Goal: Task Accomplishment & Management: Complete application form

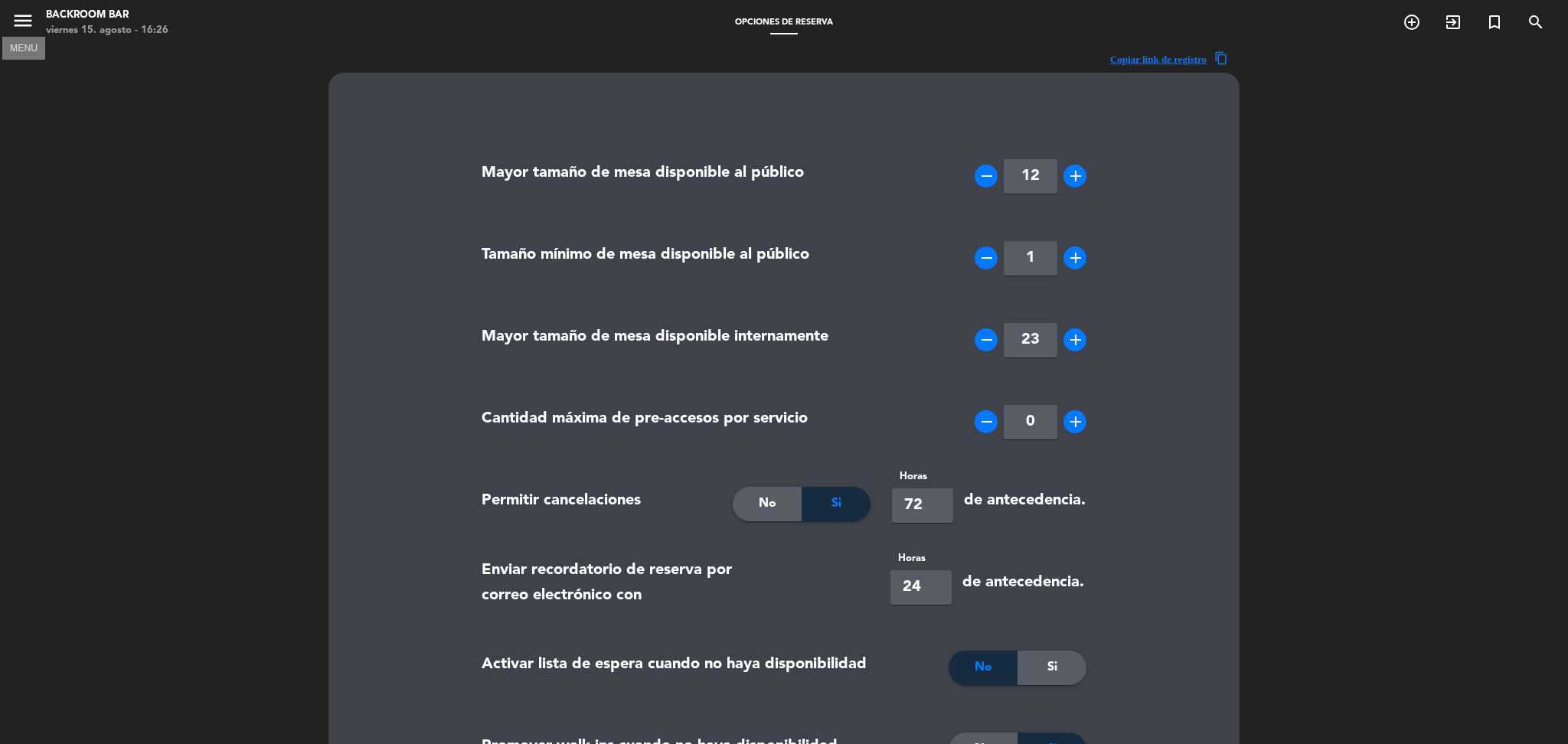
click at [17, 15] on icon "menu" at bounding box center [22, 21] width 23 height 23
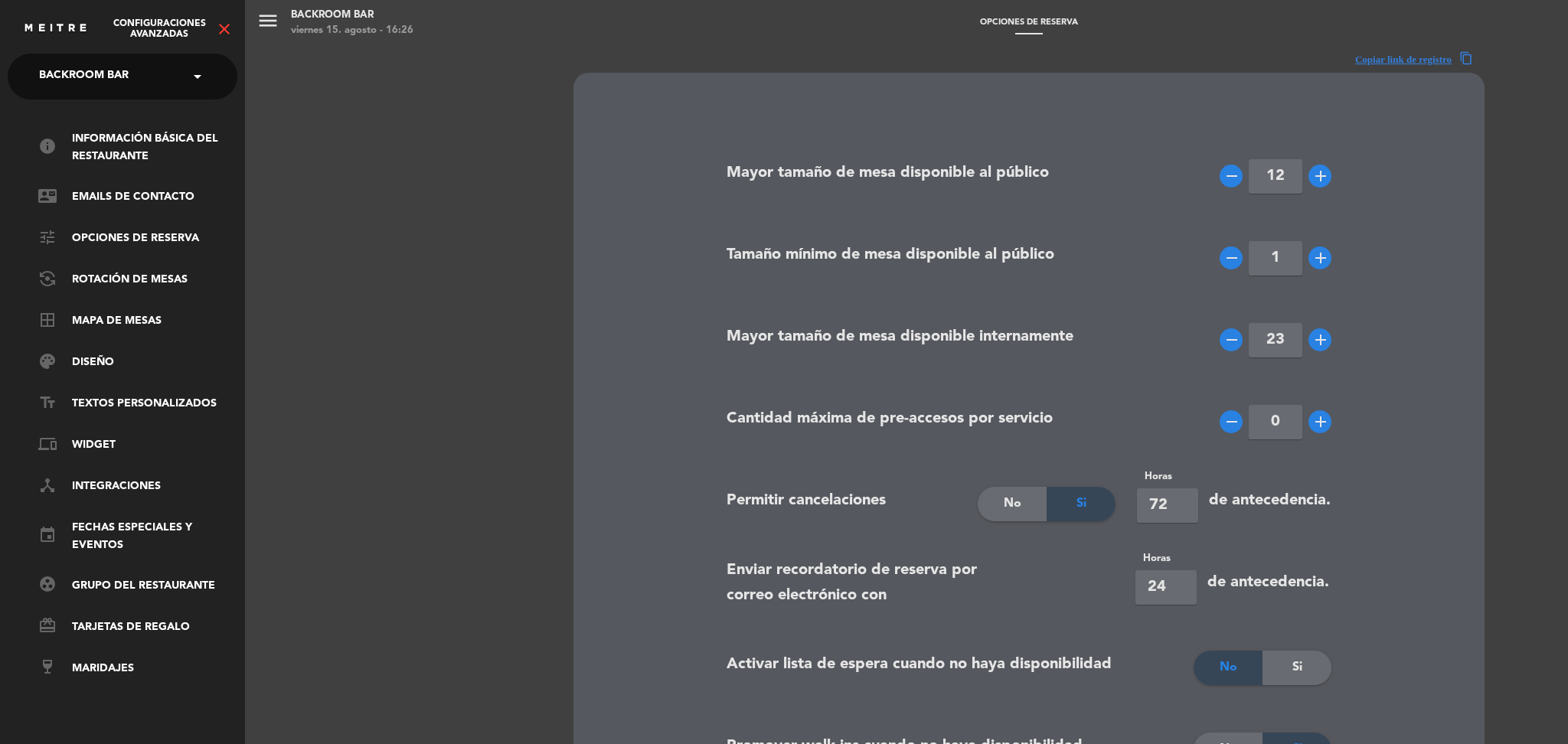
click at [119, 64] on span "Backroom Bar" at bounding box center [84, 77] width 89 height 32
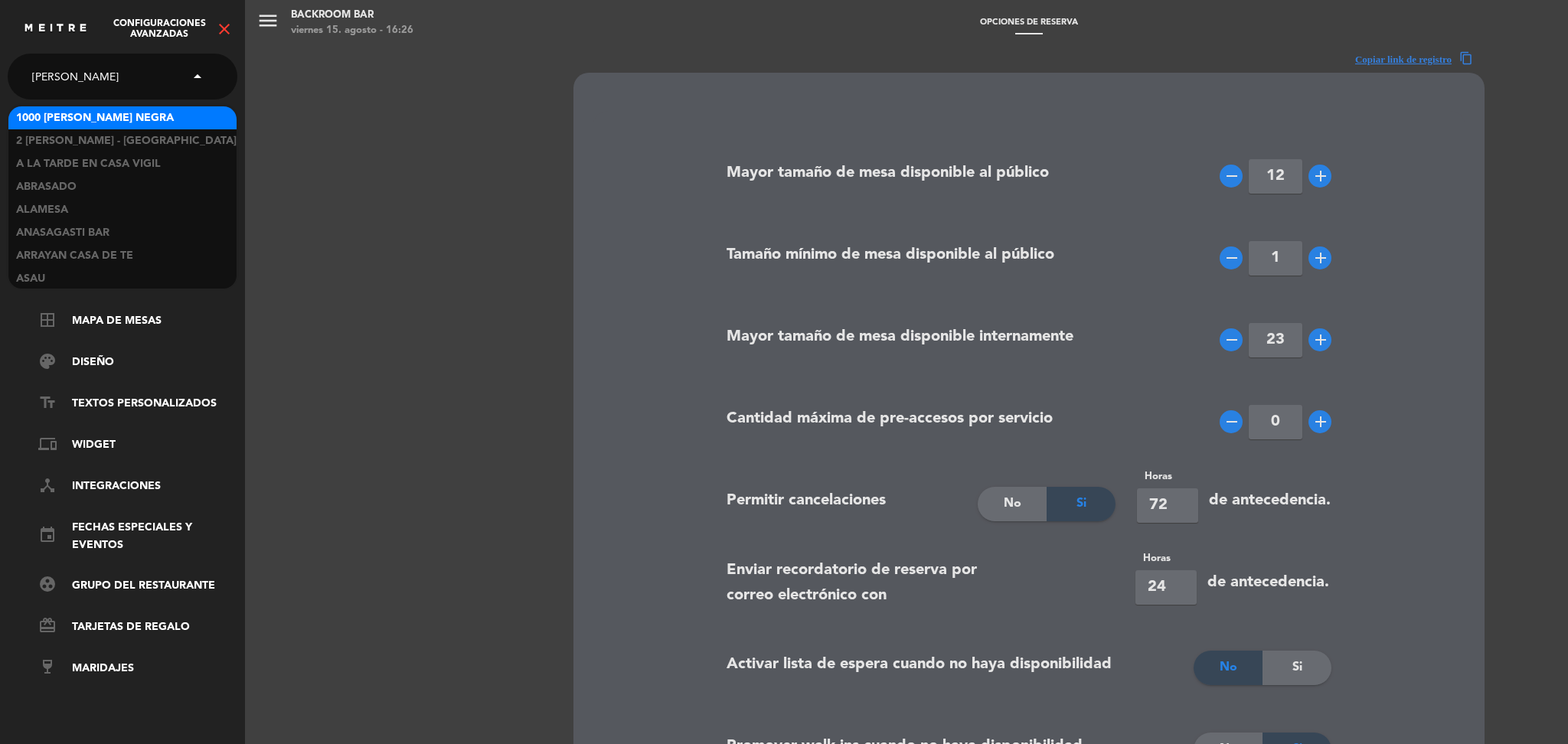
type input "sale"
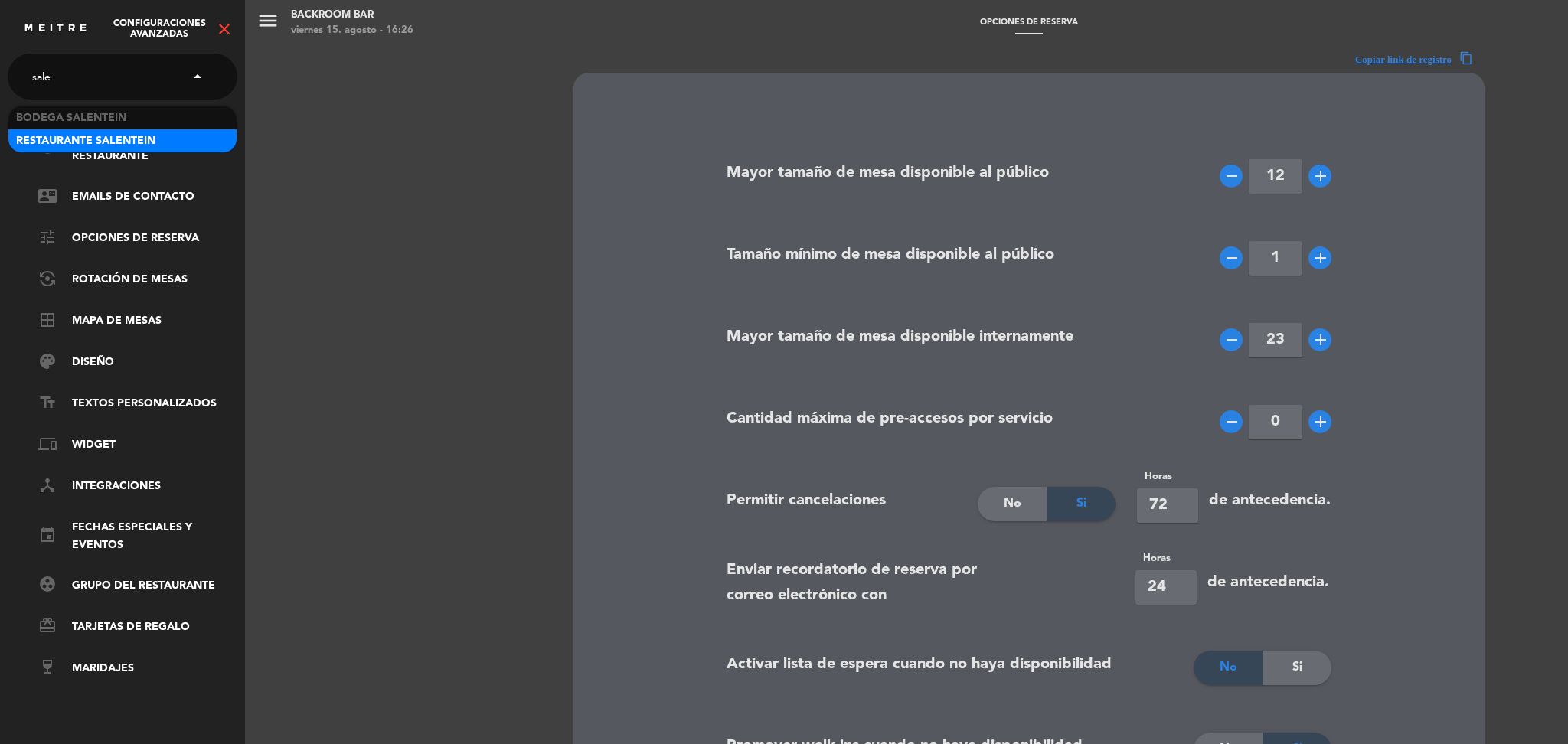
click at [104, 135] on span "Restaurante Salentein" at bounding box center [85, 141] width 140 height 18
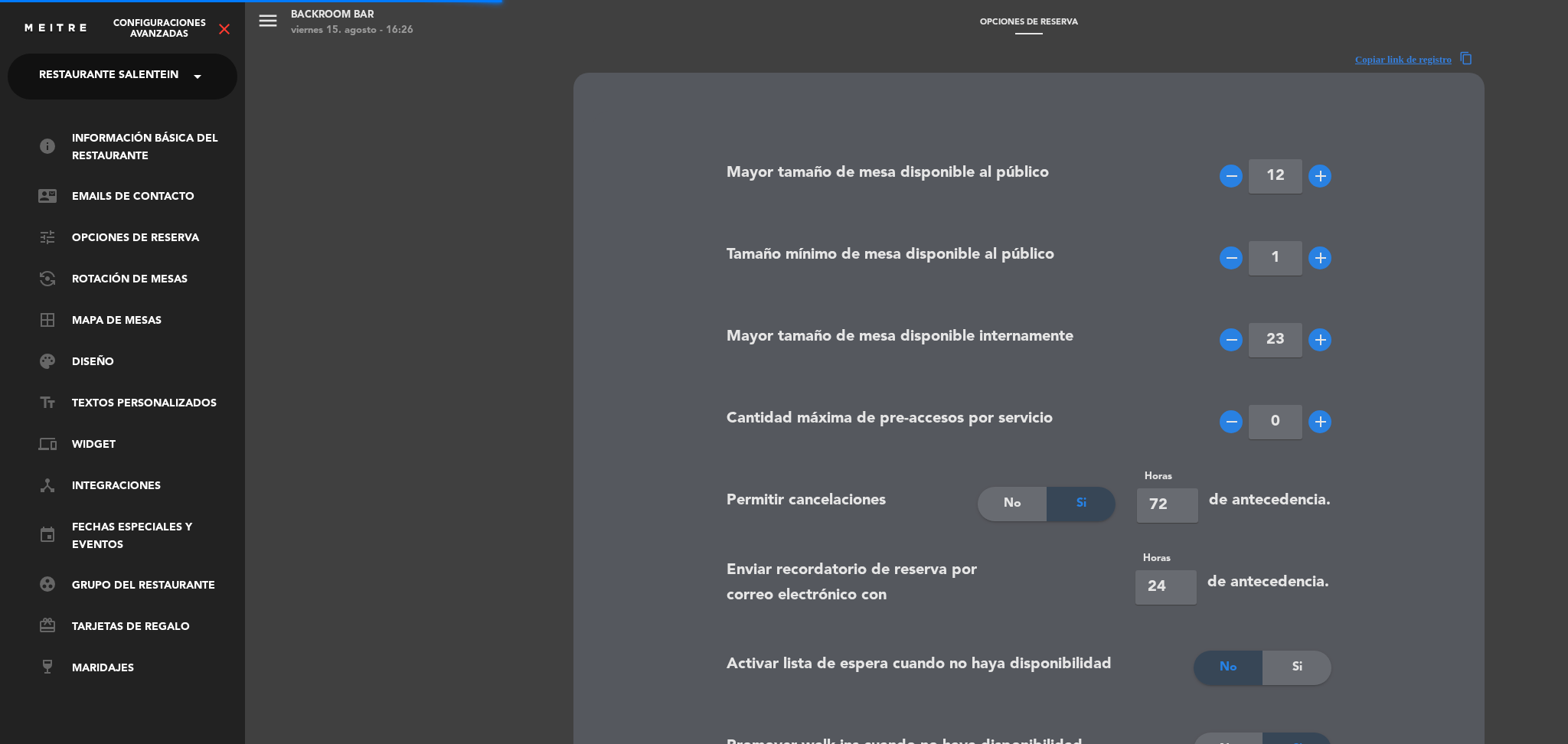
type input "10"
type input "24"
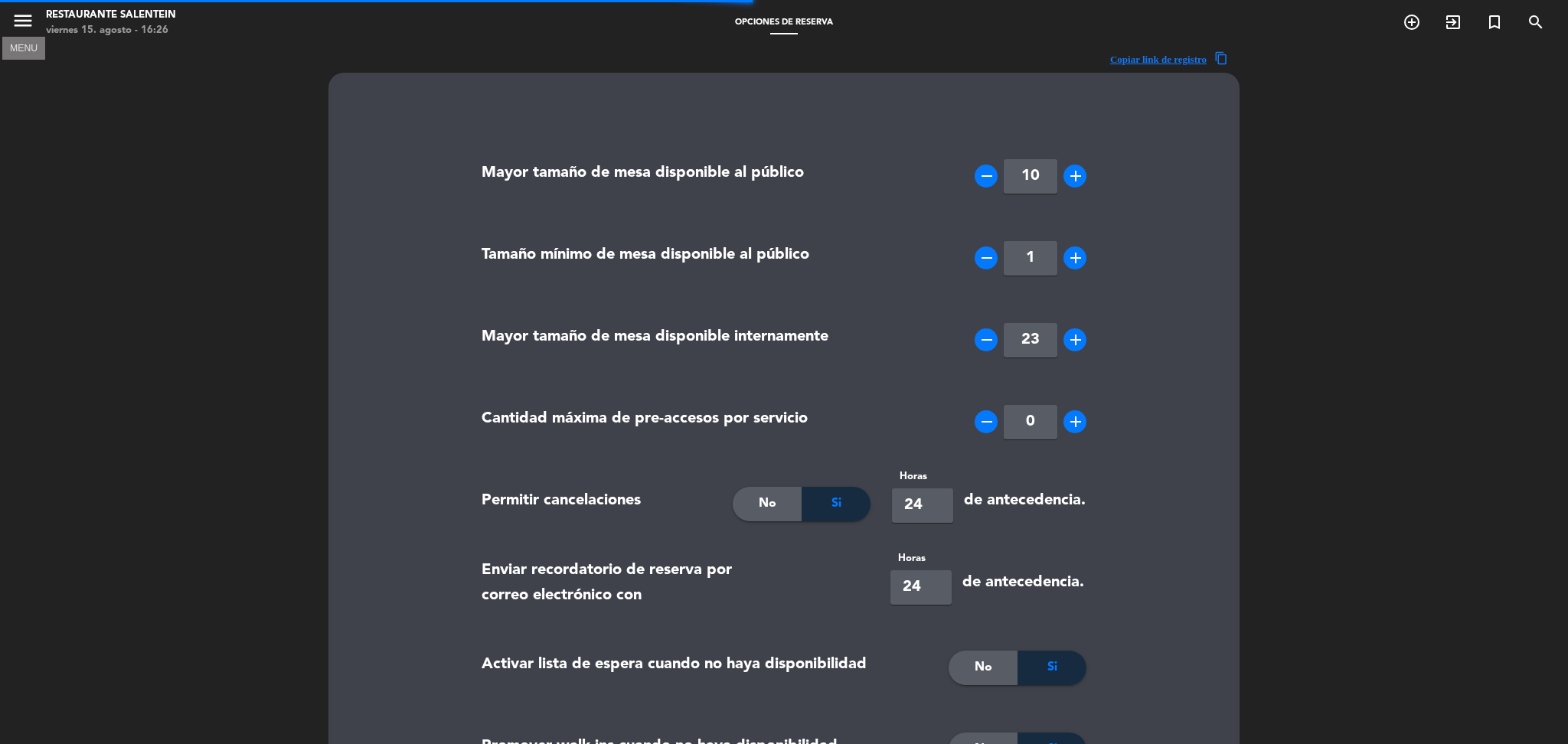
click at [16, 29] on icon "menu" at bounding box center [22, 21] width 23 height 23
type textarea "Si usted ha reservado Menú 7 pasos este incluye una visita guiada sin degustaci…"
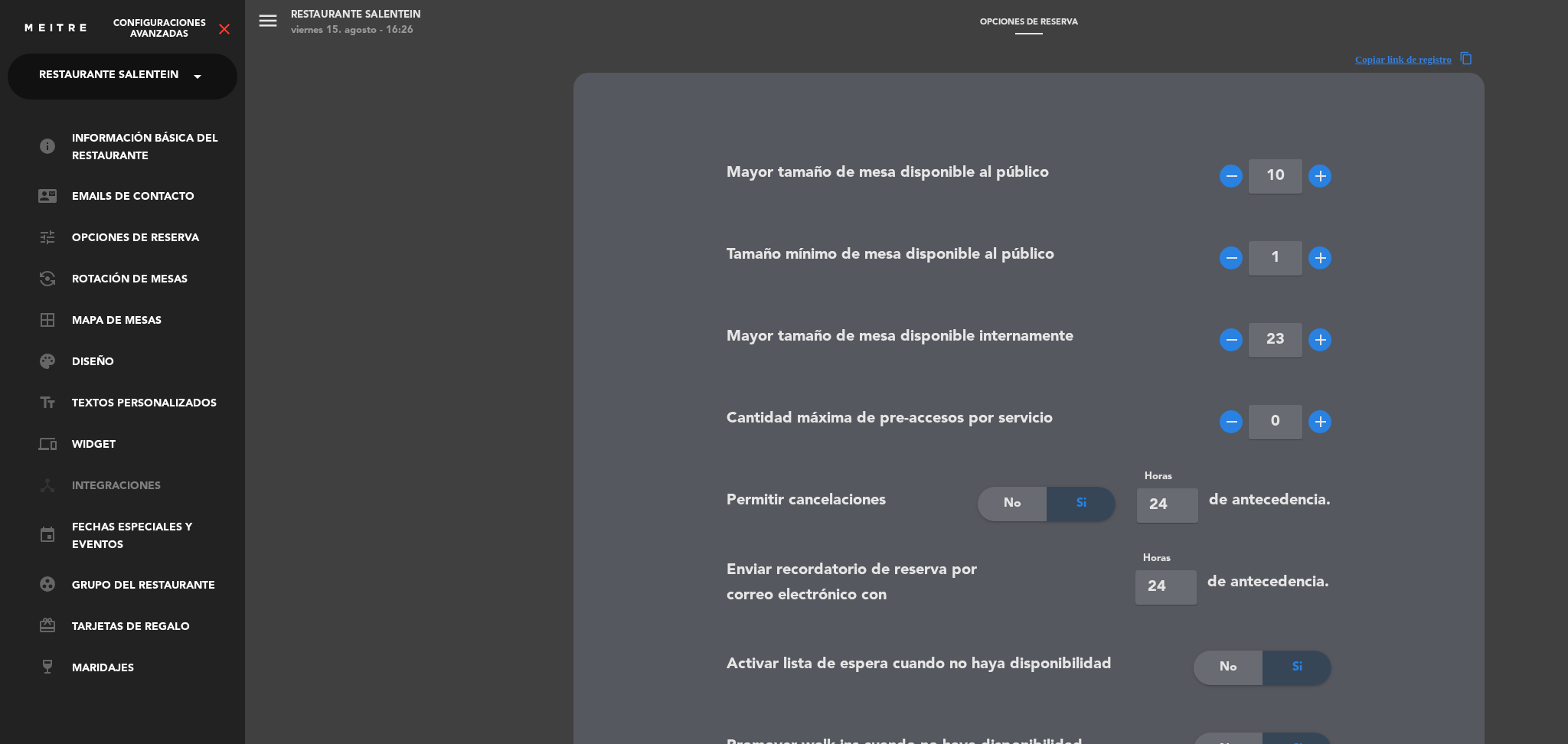
click at [126, 478] on link "device_hub Integraciones" at bounding box center [138, 486] width 199 height 18
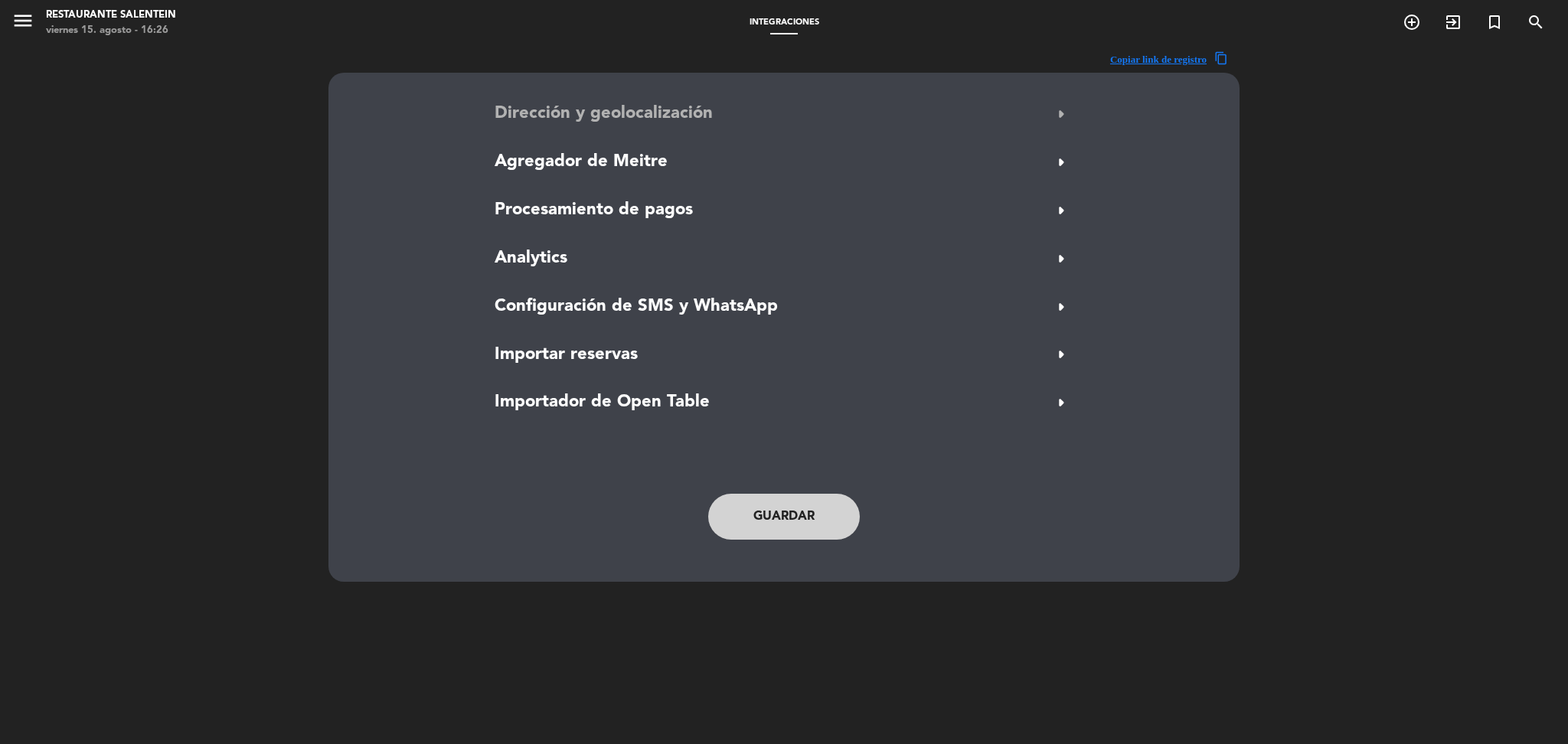
click at [572, 122] on span "Dirección y geolocalización" at bounding box center [604, 114] width 219 height 28
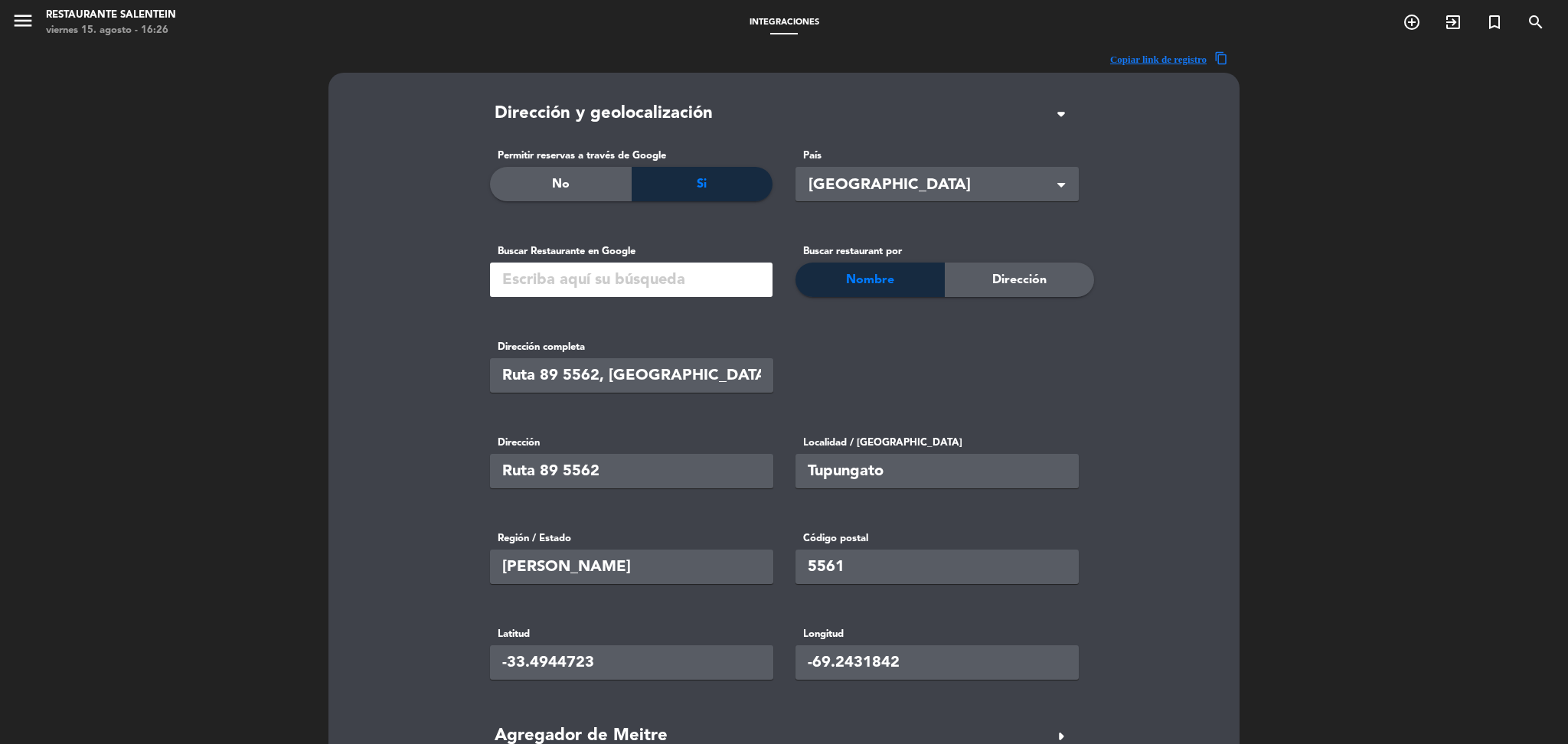
click at [628, 284] on input "text" at bounding box center [631, 279] width 282 height 34
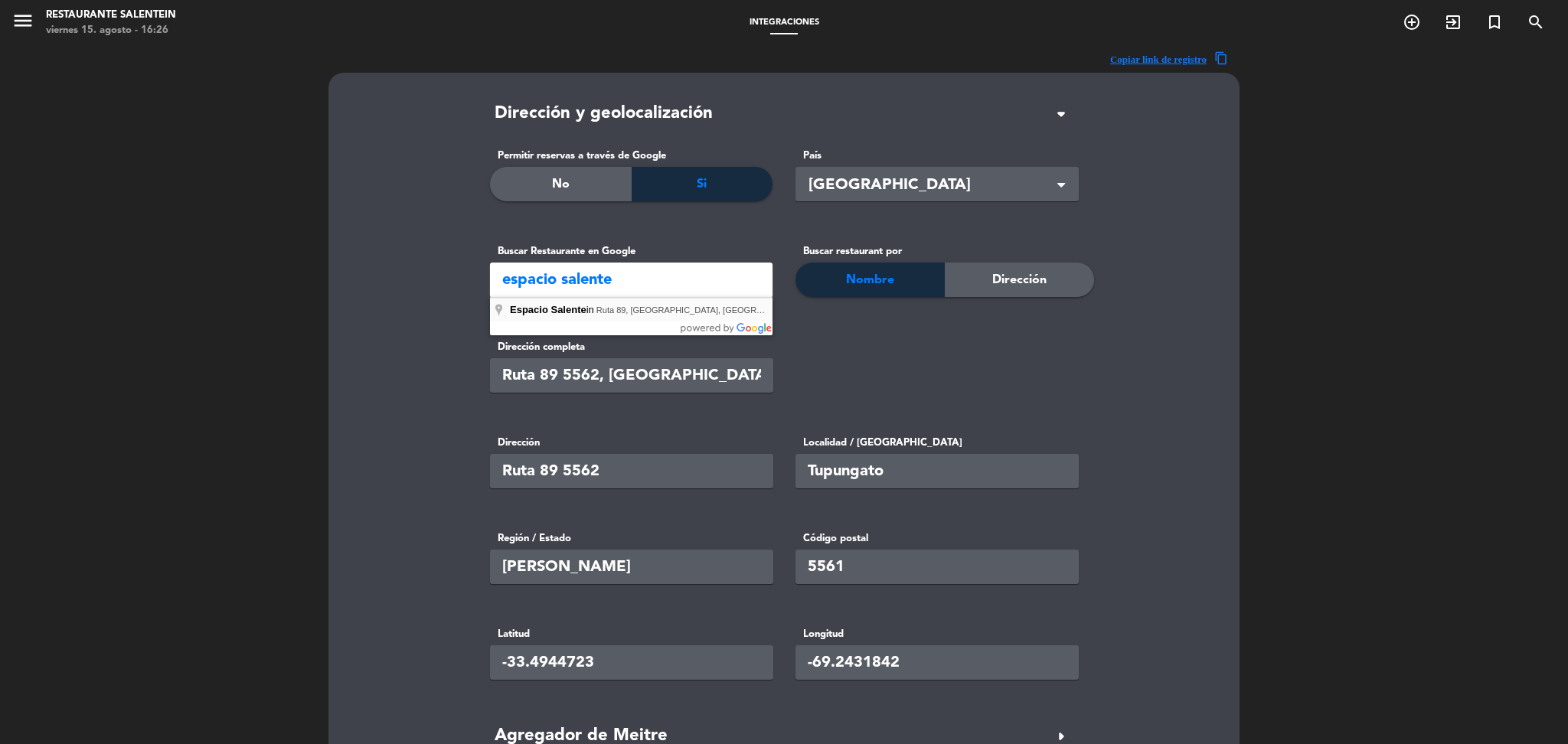
type input "Espacio Salentein, Ruta 89, [GEOGRAPHIC_DATA], [GEOGRAPHIC_DATA], [GEOGRAPHIC_D…"
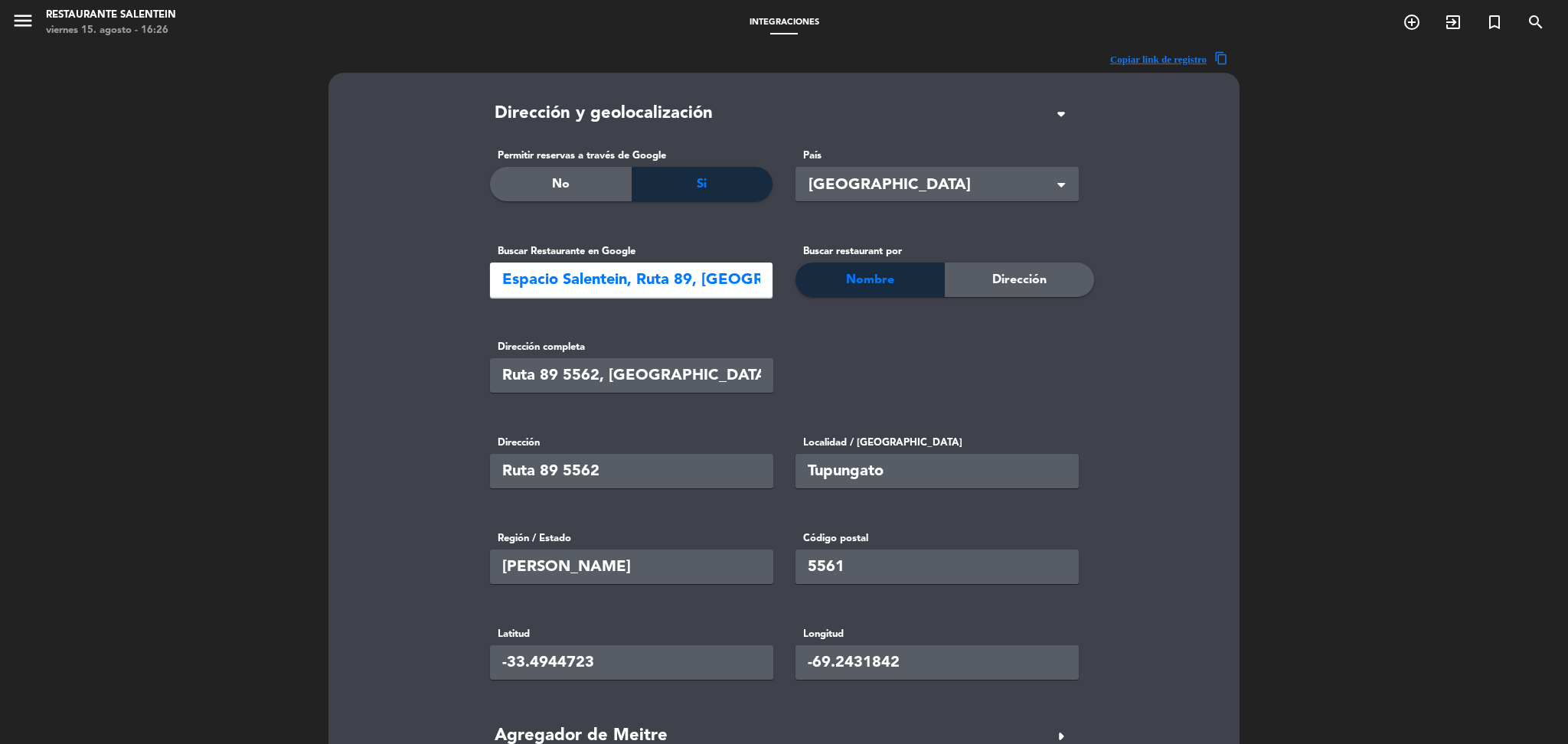
type input "-69.24318420000002"
click at [890, 569] on input "text" at bounding box center [936, 566] width 283 height 34
type input "5541"
click at [377, 459] on integrations "Dirección y geolocalización arrow_drop_down Permitir reservas a través de Googl…" at bounding box center [784, 614] width 873 height 1029
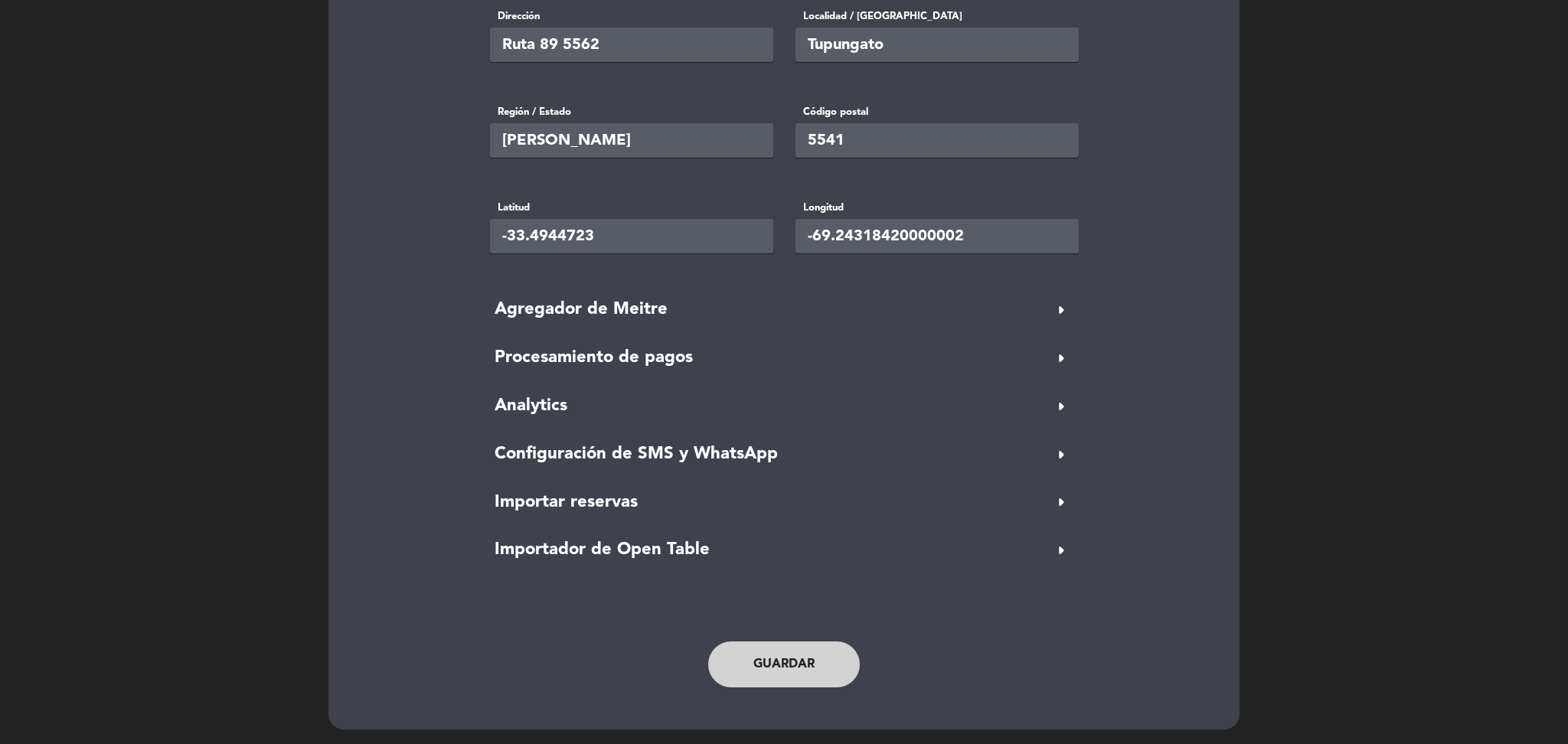
click at [750, 669] on button "Guardar" at bounding box center [784, 664] width 152 height 46
type input "-69.2431842"
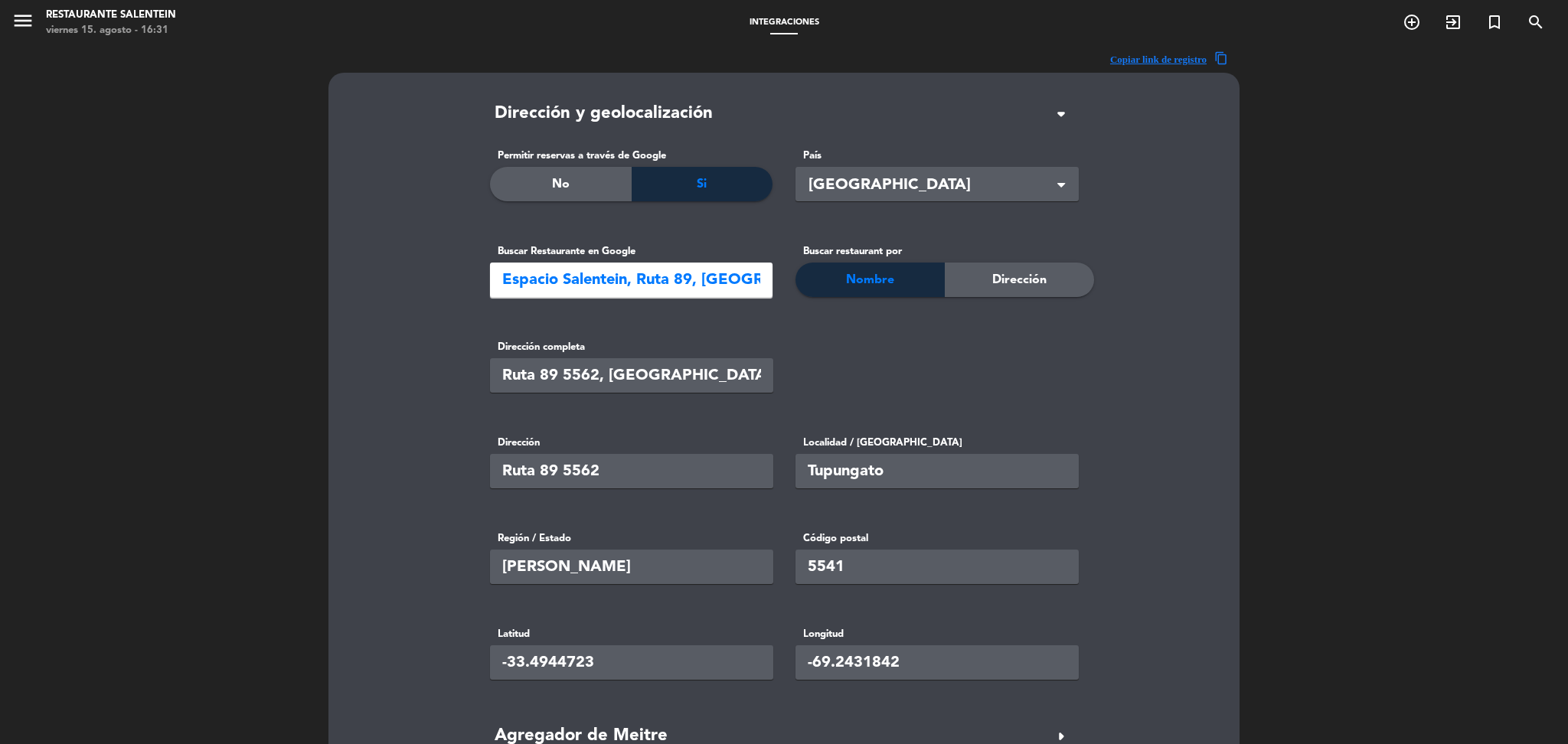
click at [699, 383] on input "Ruta 89 5562, [GEOGRAPHIC_DATA], [GEOGRAPHIC_DATA], [GEOGRAPHIC_DATA]" at bounding box center [631, 375] width 283 height 34
click at [671, 274] on input "Espacio Salentein, Ruta 89, [GEOGRAPHIC_DATA], [GEOGRAPHIC_DATA], [GEOGRAPHIC_D…" at bounding box center [631, 279] width 282 height 34
click at [611, 372] on input "Ruta 89 5562, [GEOGRAPHIC_DATA], [GEOGRAPHIC_DATA], [GEOGRAPHIC_DATA]" at bounding box center [631, 375] width 283 height 34
drag, startPoint x: 606, startPoint y: 372, endPoint x: 818, endPoint y: 399, distance: 213.7
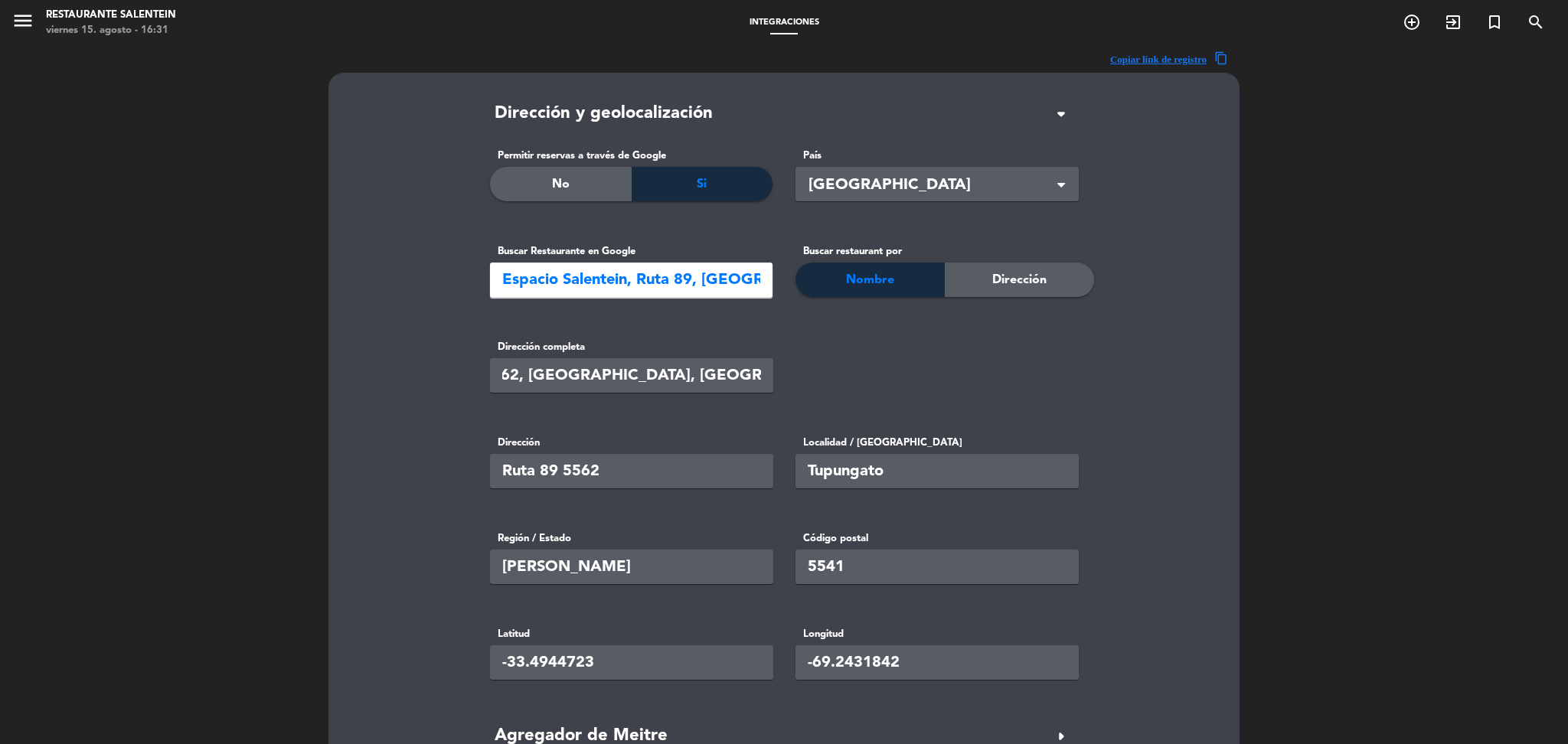
click at [818, 399] on div "Dirección completa [STREET_ADDRESS]" at bounding box center [784, 377] width 611 height 77
paste input "GQ44+6P Los Arboles [PERSON_NAME][GEOGRAPHIC_DATA]"
drag, startPoint x: 663, startPoint y: 375, endPoint x: 592, endPoint y: 370, distance: 71.2
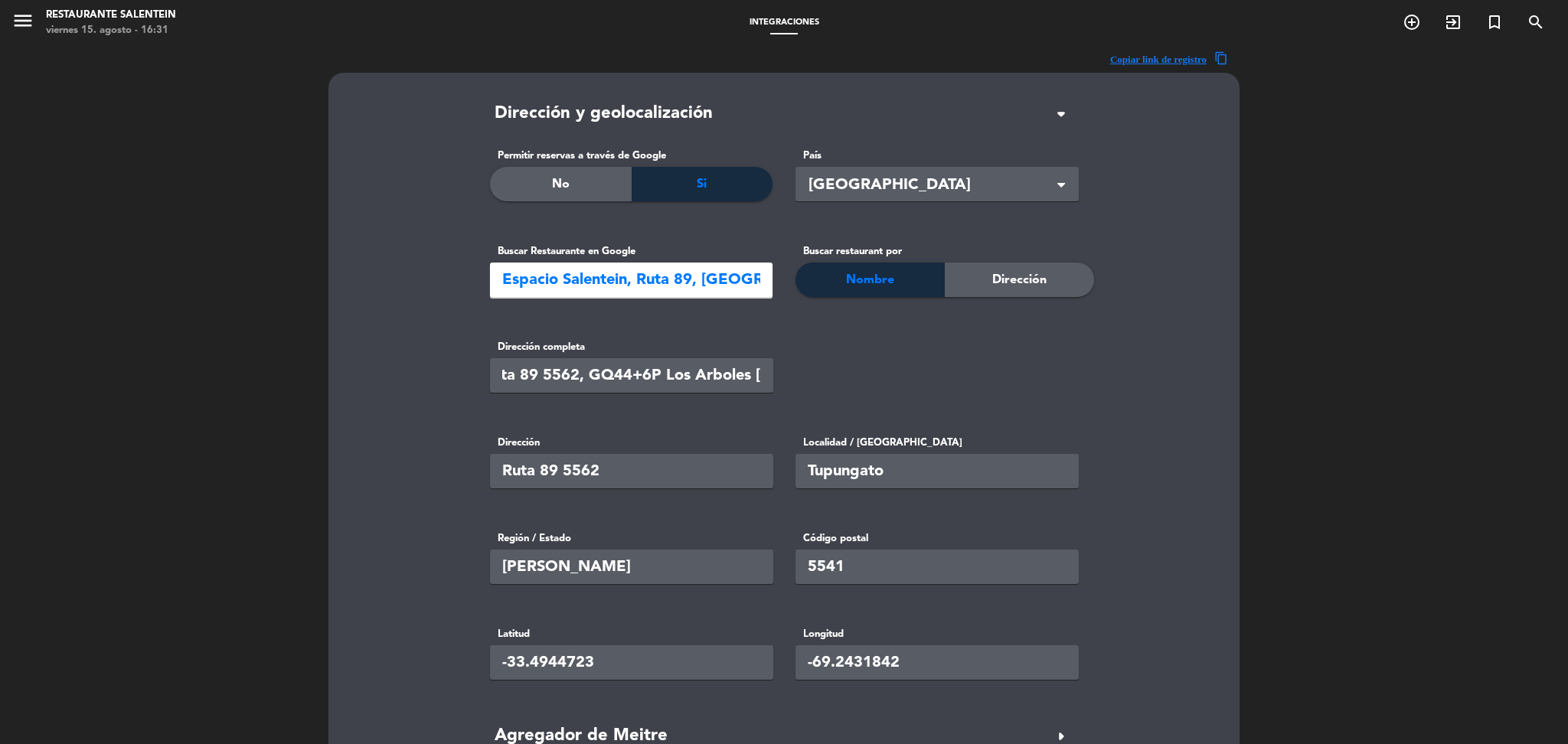
click at [592, 370] on input "Ruta 89 5562, GQ44+6P Los Arboles [PERSON_NAME][GEOGRAPHIC_DATA]" at bounding box center [631, 375] width 283 height 34
drag, startPoint x: 682, startPoint y: 373, endPoint x: 518, endPoint y: 374, distance: 164.0
click at [518, 374] on input "Ruta 89 5562, [GEOGRAPHIC_DATA][PERSON_NAME][GEOGRAPHIC_DATA]" at bounding box center [631, 375] width 283 height 34
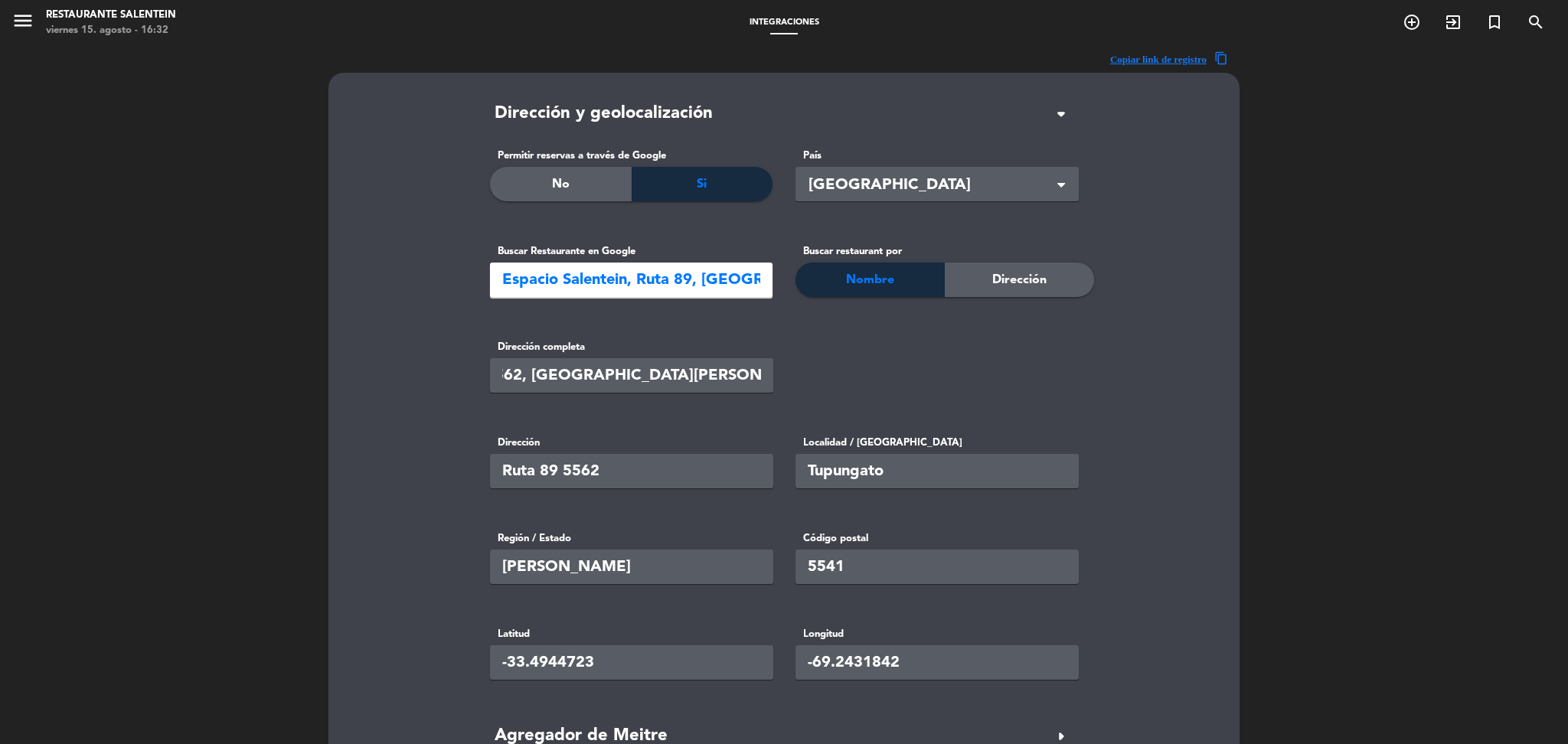
type input "Ruta 89 5562, [GEOGRAPHIC_DATA][PERSON_NAME][GEOGRAPHIC_DATA]"
drag, startPoint x: 806, startPoint y: 474, endPoint x: 1054, endPoint y: 471, distance: 248.0
click at [1054, 471] on input "Tupungato" at bounding box center [936, 470] width 283 height 34
paste input ", Los Arboles [PERSON_NAME]"
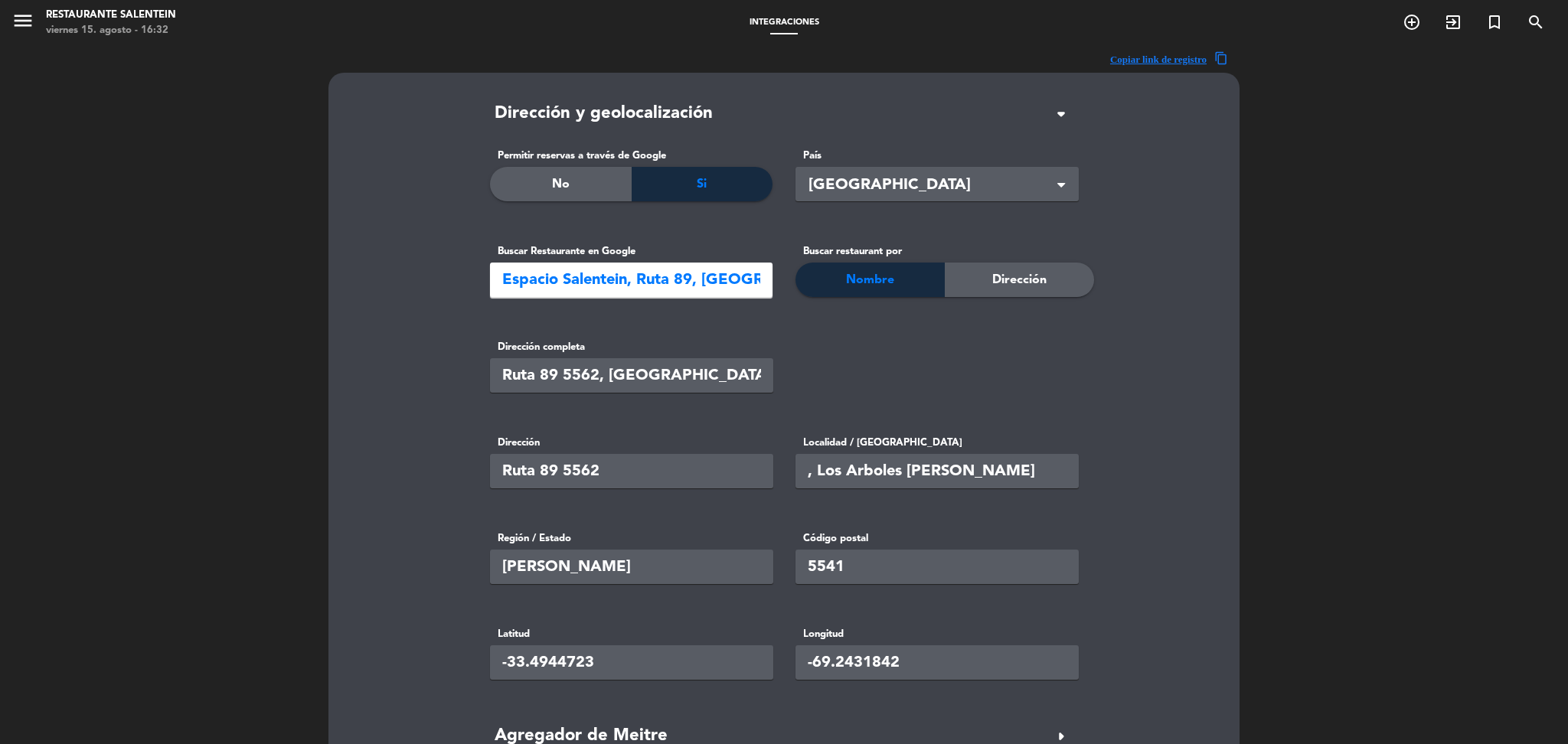
click at [1003, 362] on div "Dirección completa [STREET_ADDRESS][PERSON_NAME]" at bounding box center [784, 377] width 611 height 77
click at [817, 470] on input ", Los Arboles [PERSON_NAME]" at bounding box center [936, 470] width 283 height 34
type input "Los Arboles [PERSON_NAME]"
drag, startPoint x: 868, startPoint y: 382, endPoint x: 730, endPoint y: 368, distance: 138.7
click at [862, 384] on div "Dirección completa [STREET_ADDRESS][PERSON_NAME]" at bounding box center [784, 377] width 611 height 77
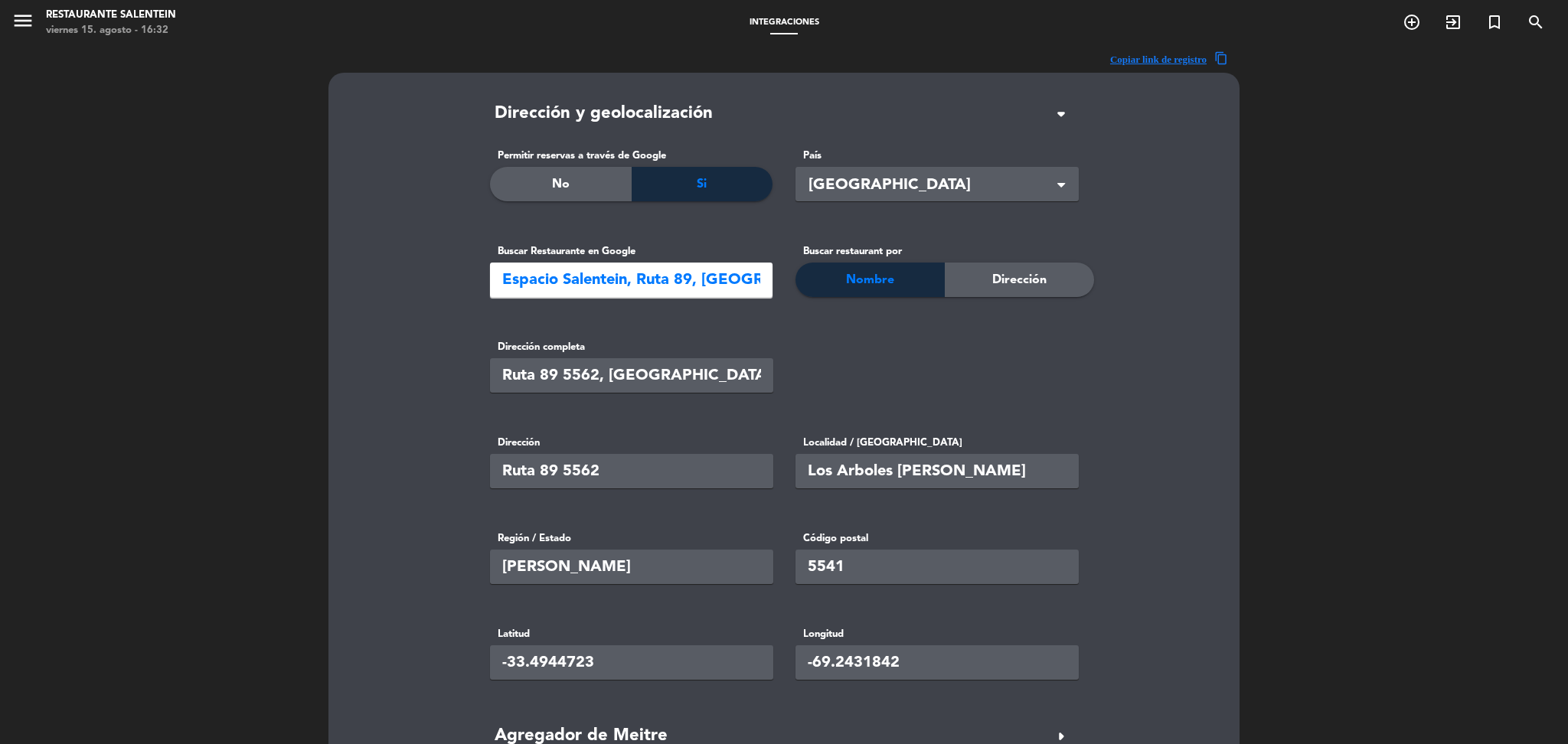
click at [687, 371] on input "Ruta 89 5562, [GEOGRAPHIC_DATA][PERSON_NAME][GEOGRAPHIC_DATA]" at bounding box center [631, 375] width 283 height 34
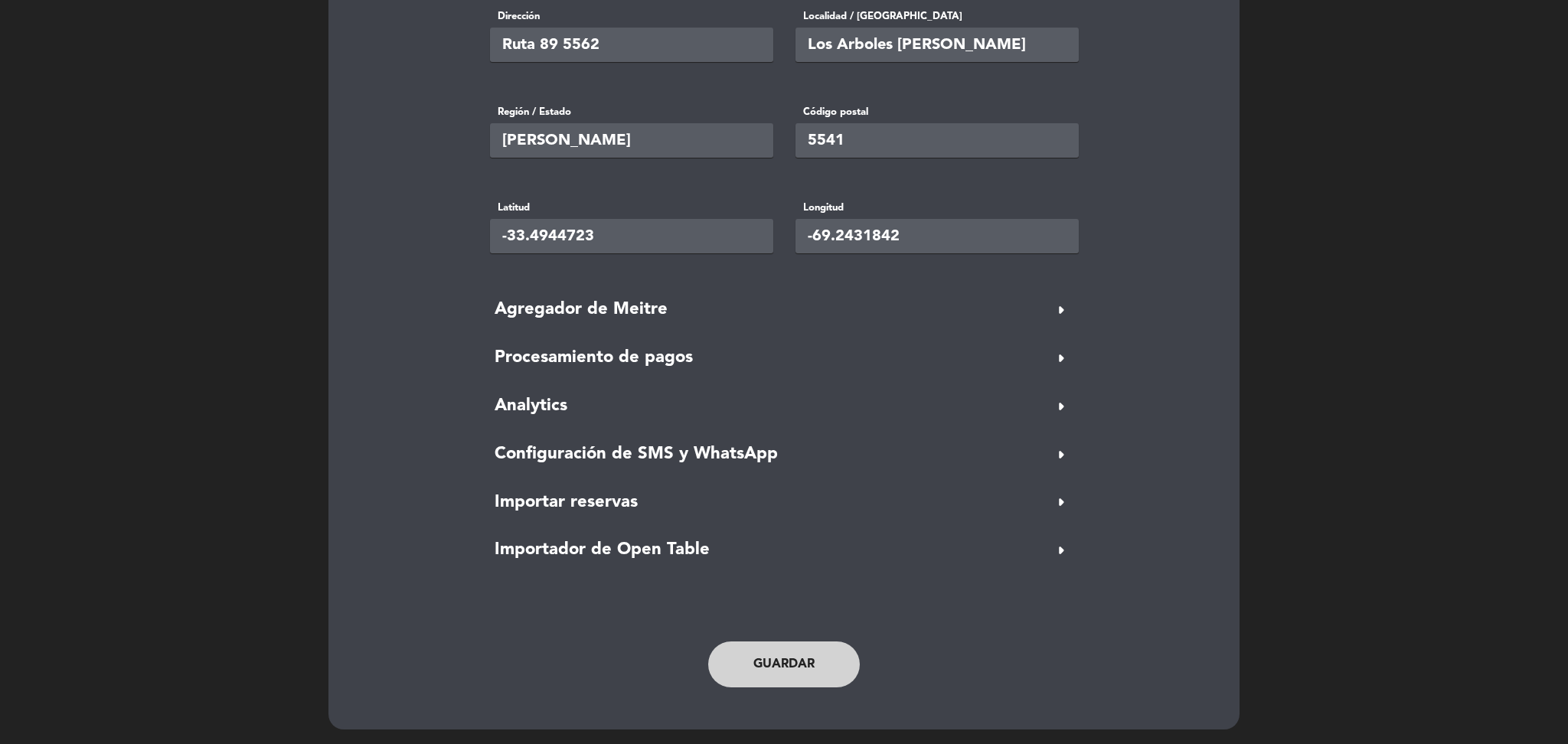
click at [773, 655] on button "Guardar" at bounding box center [784, 664] width 152 height 46
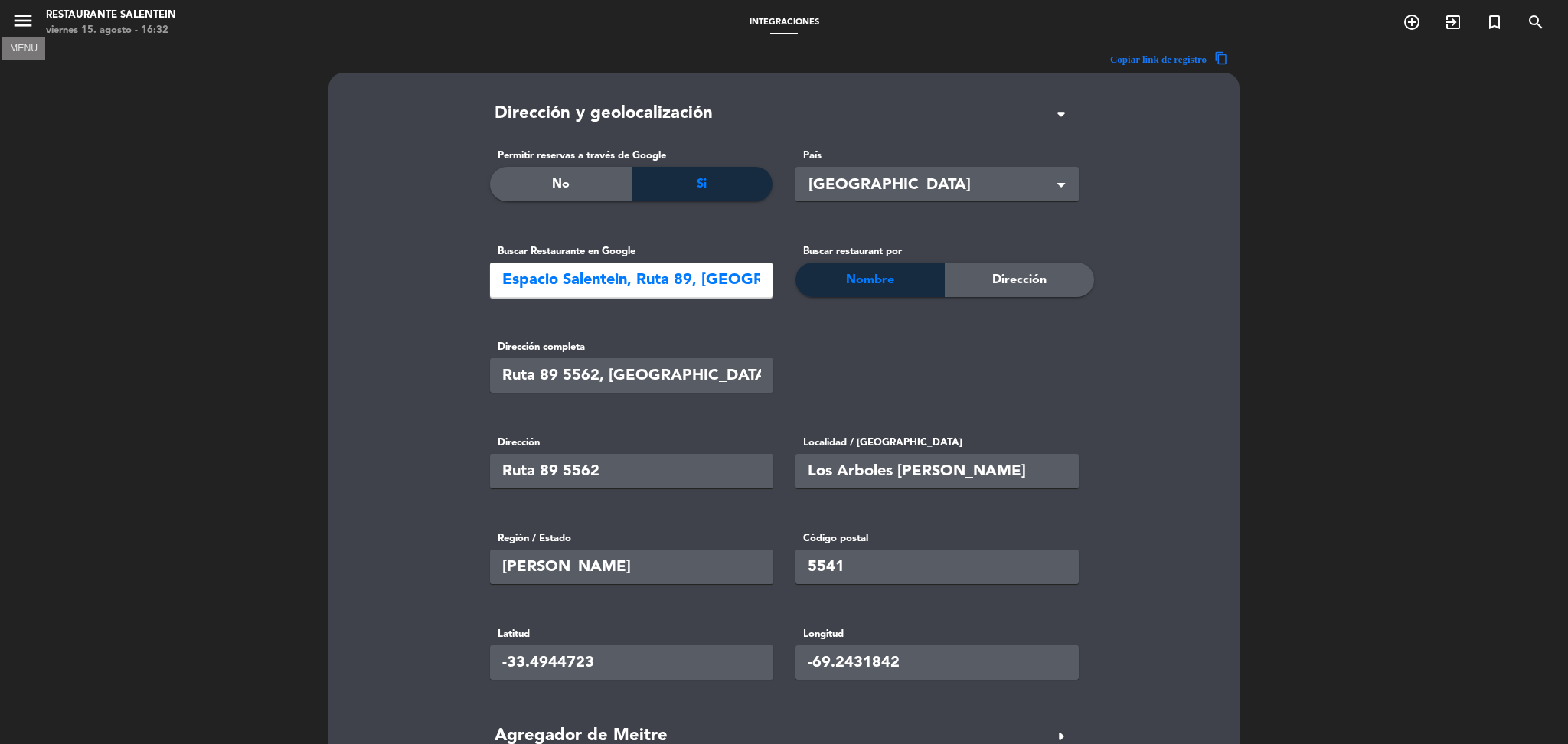
click at [21, 14] on icon "menu" at bounding box center [22, 21] width 23 height 23
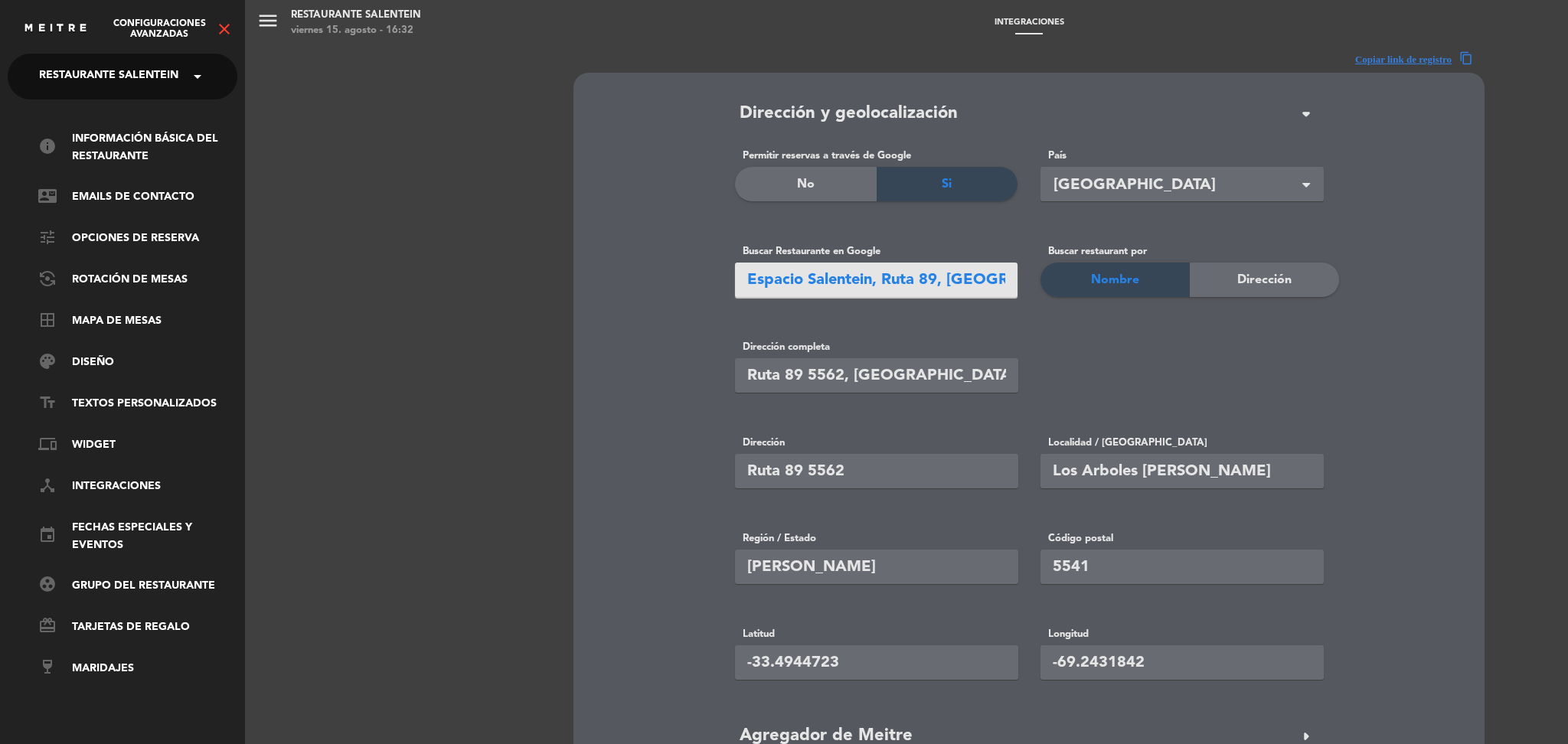
click at [93, 63] on span "Restaurante Salentein" at bounding box center [108, 77] width 140 height 32
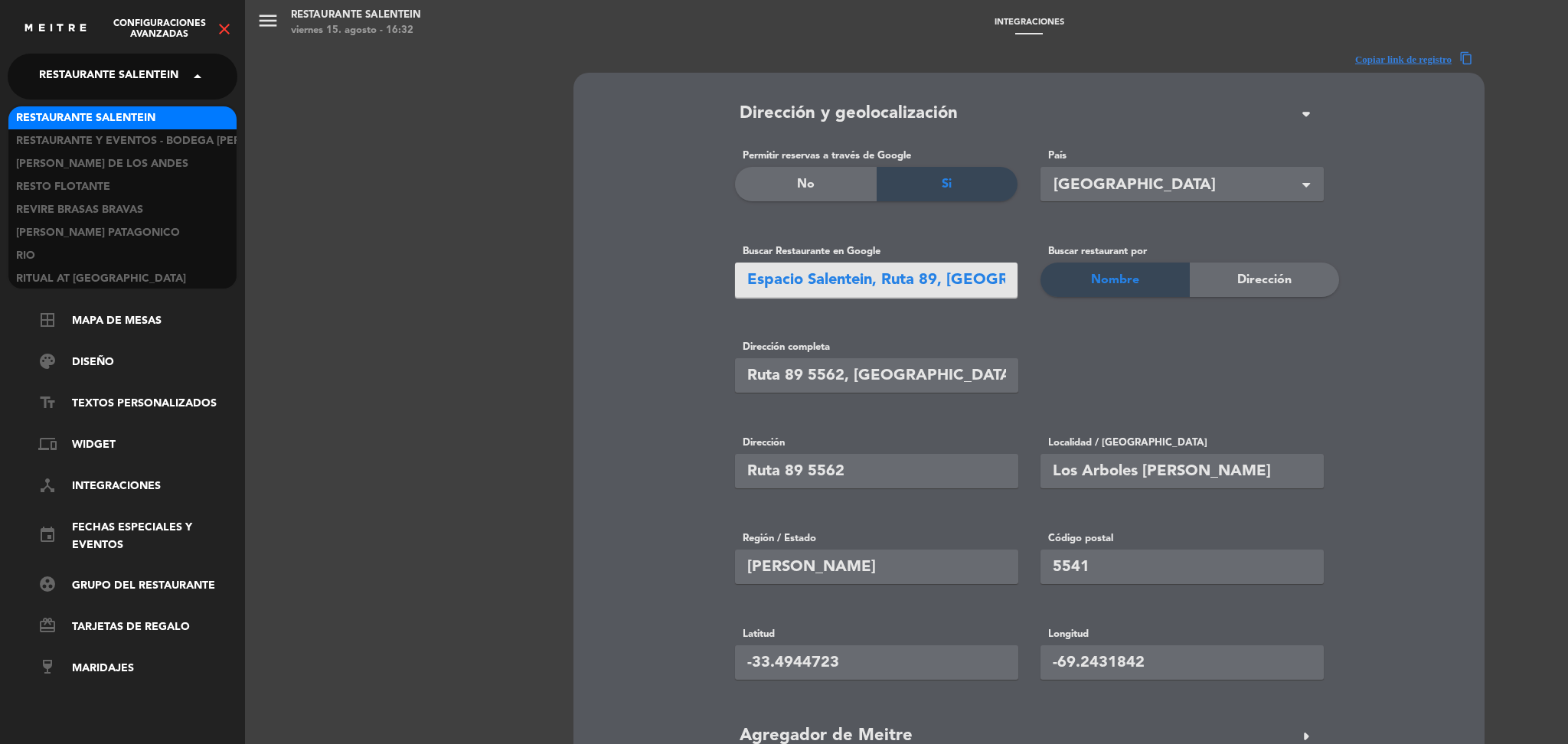
type input "b"
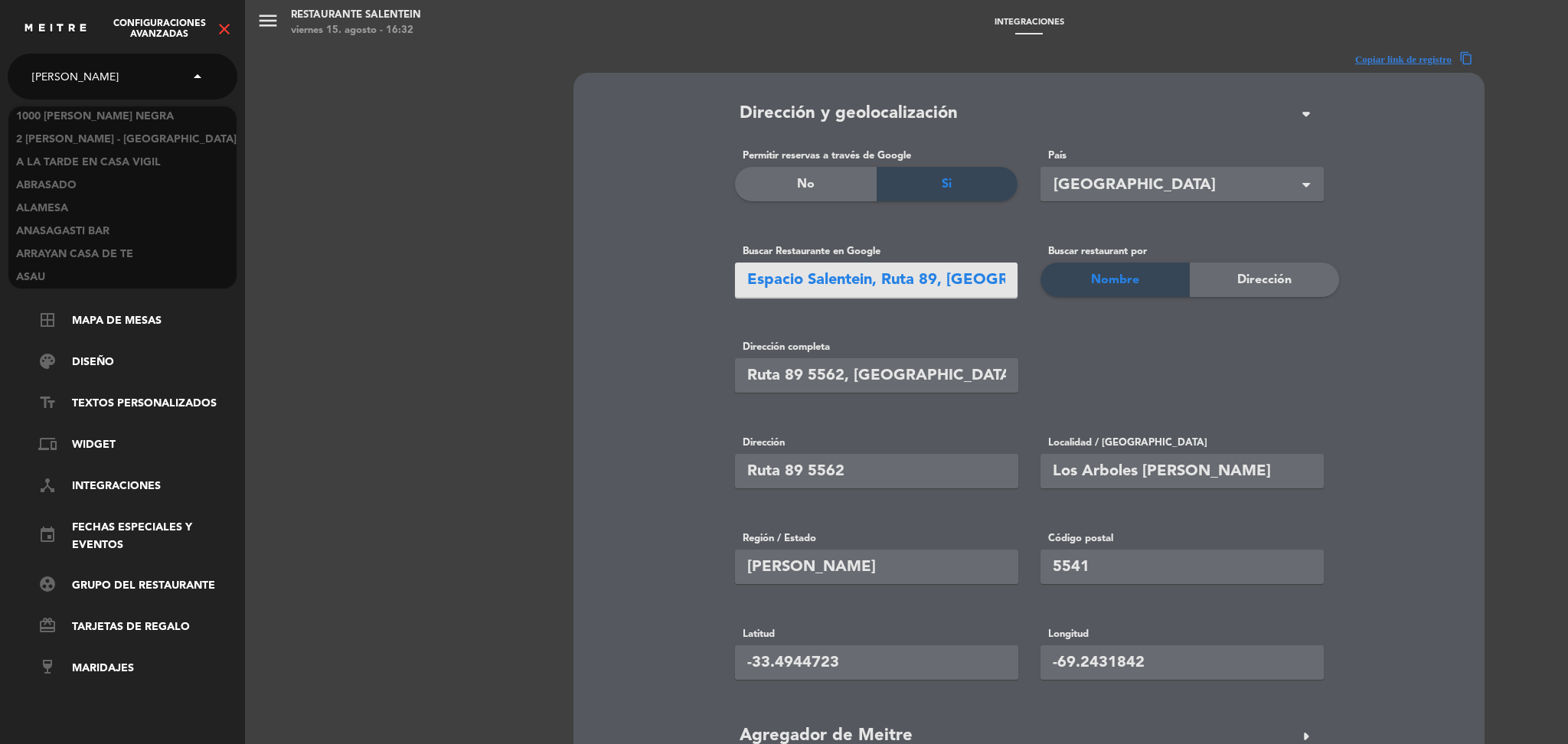
type input "sale"
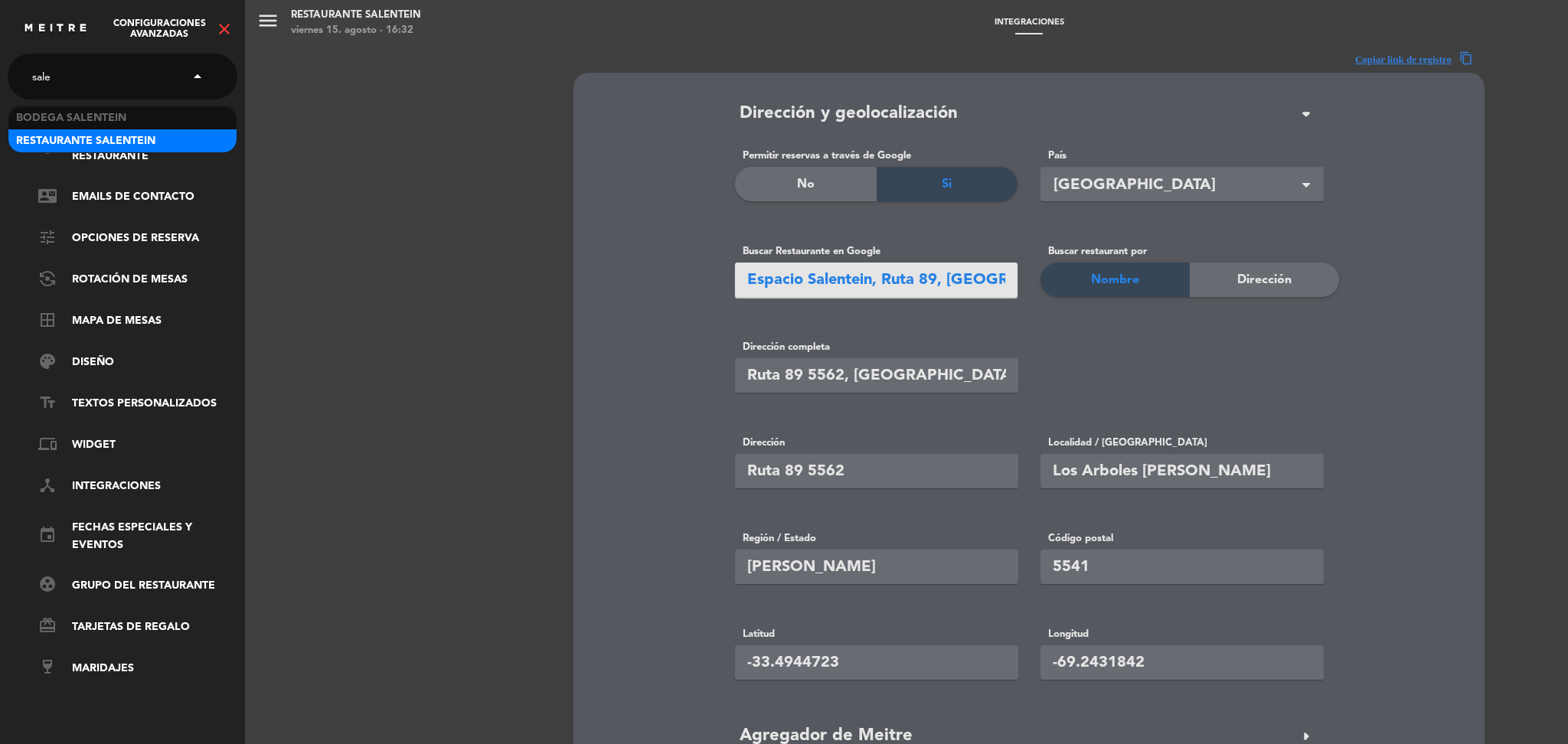
scroll to position [0, 0]
click at [124, 123] on span "Bodega Salentein" at bounding box center [71, 118] width 110 height 18
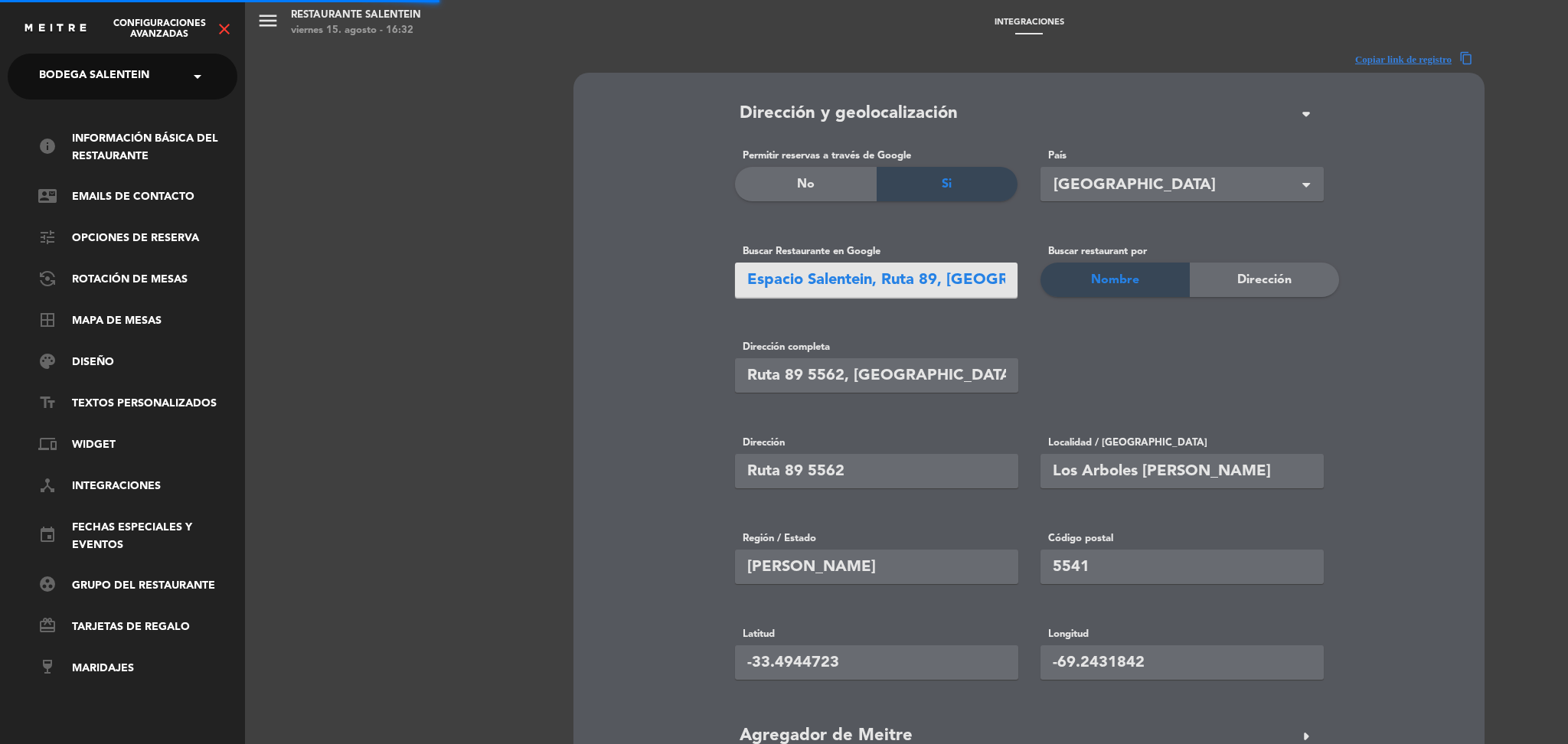
type input "Ruta 89 5562, [GEOGRAPHIC_DATA], [GEOGRAPHIC_DATA], [GEOGRAPHIC_DATA]"
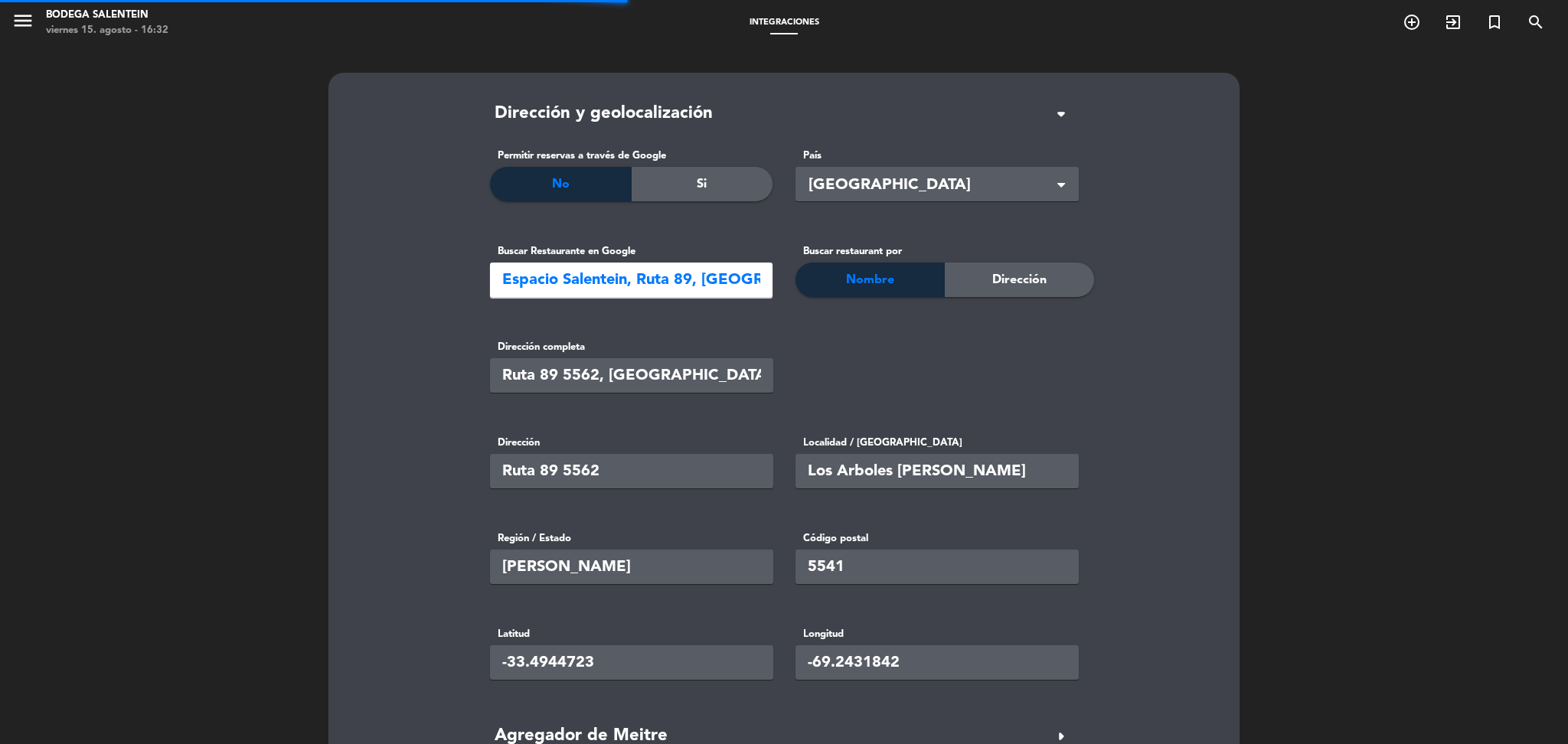
type input "Tupungato"
type input "5561"
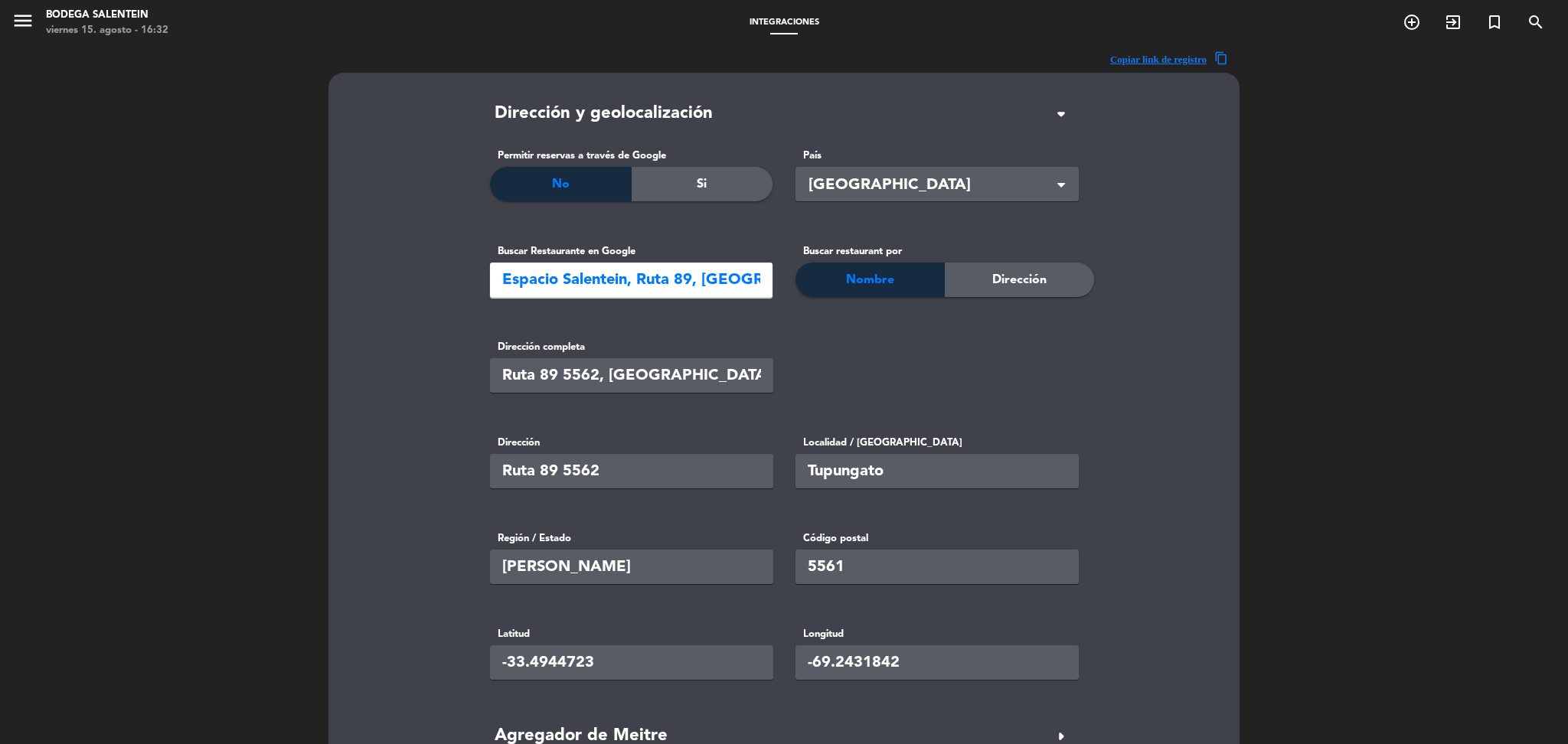
drag, startPoint x: 805, startPoint y: 467, endPoint x: 963, endPoint y: 467, distance: 158.0
click at [963, 467] on input "Tupungato" at bounding box center [936, 470] width 283 height 34
paste input "Ruta 89 5562, [GEOGRAPHIC_DATA][PERSON_NAME][GEOGRAPHIC_DATA]"
drag, startPoint x: 994, startPoint y: 471, endPoint x: 1192, endPoint y: 486, distance: 198.6
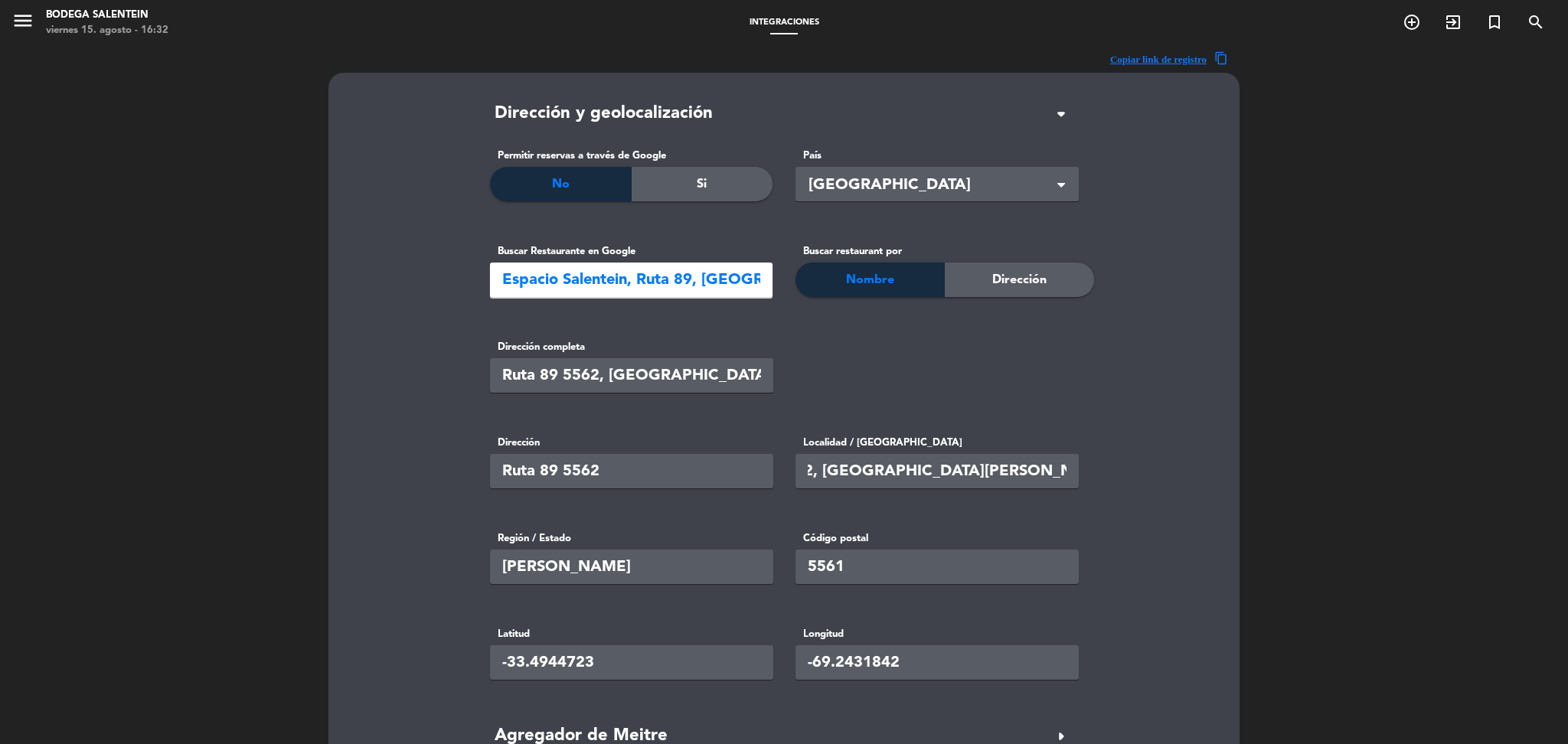
click at [1192, 486] on integrations "Dirección y geolocalización arrow_drop_down Permitir reservas a través de Googl…" at bounding box center [784, 614] width 873 height 1029
drag, startPoint x: 896, startPoint y: 471, endPoint x: 688, endPoint y: 442, distance: 210.0
click at [688, 442] on div "Dirección Ruta 89 5562 Localidad / [GEOGRAPHIC_DATA] 89 5562, [GEOGRAPHIC_DATA]…" at bounding box center [784, 473] width 611 height 77
type input "Los Arboles [PERSON_NAME]"
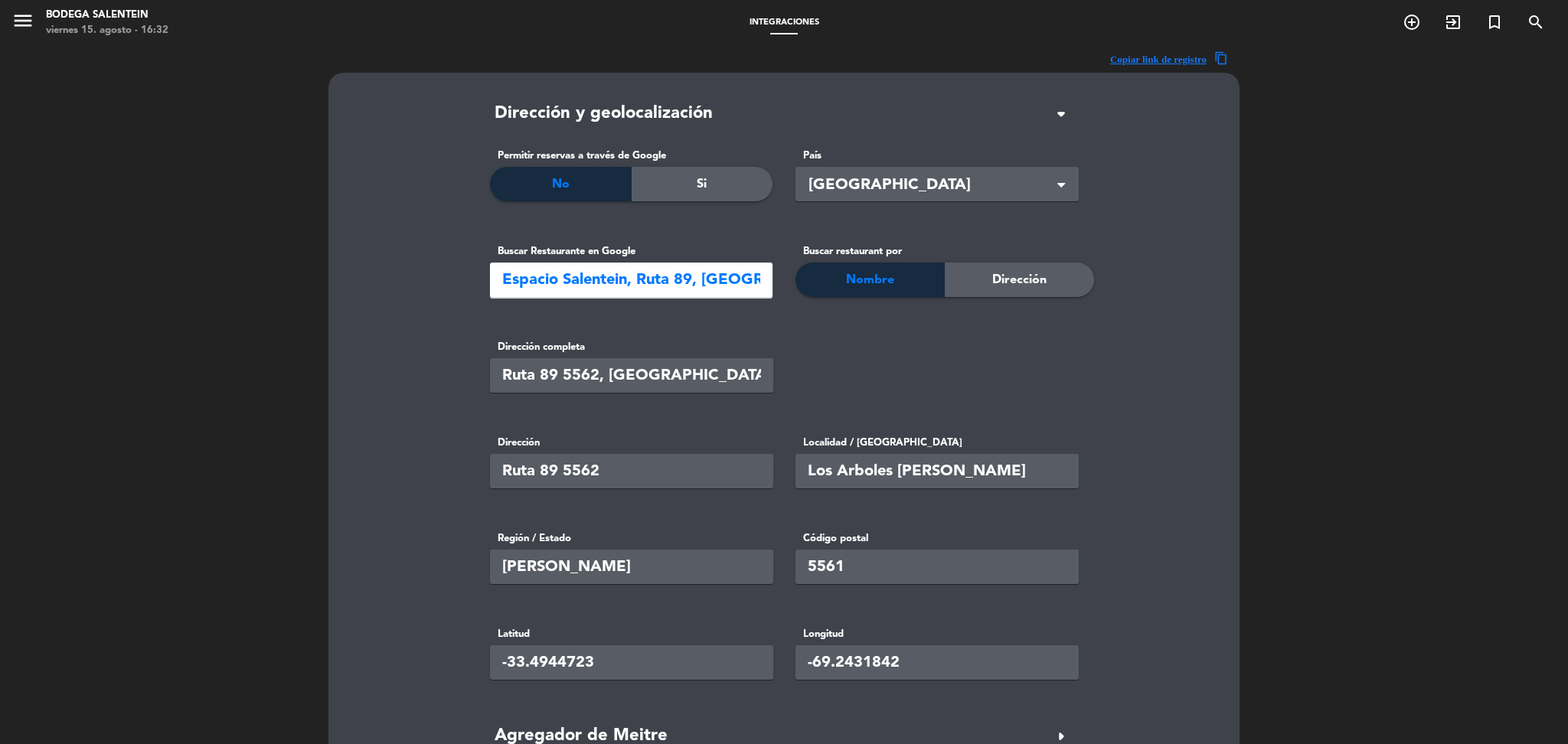
click at [696, 364] on input "Ruta 89 5562, [GEOGRAPHIC_DATA], [GEOGRAPHIC_DATA], [GEOGRAPHIC_DATA]" at bounding box center [631, 375] width 283 height 34
paste input "Ruta 89 5562, [GEOGRAPHIC_DATA][PERSON_NAME][GEOGRAPHIC_DATA]"
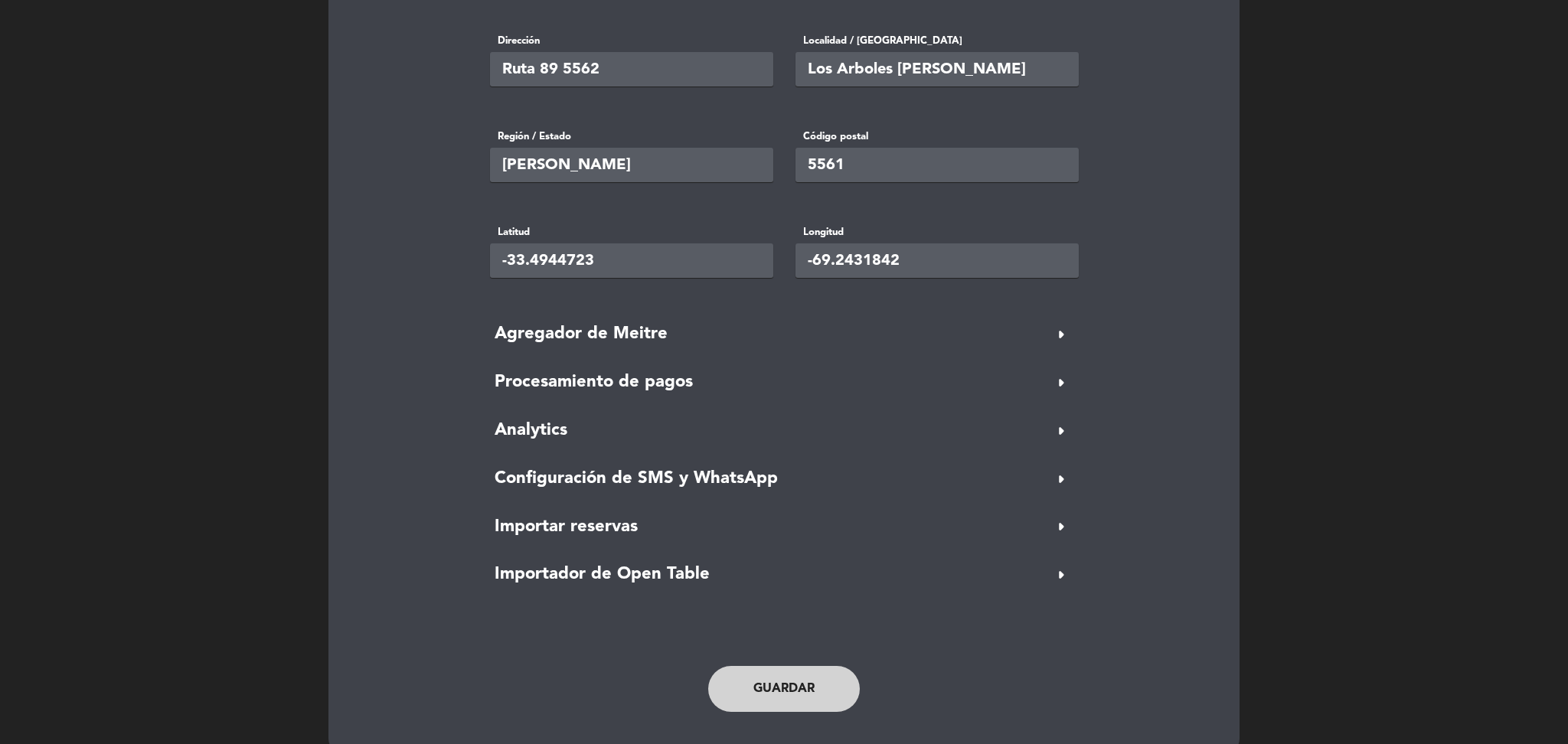
scroll to position [427, 0]
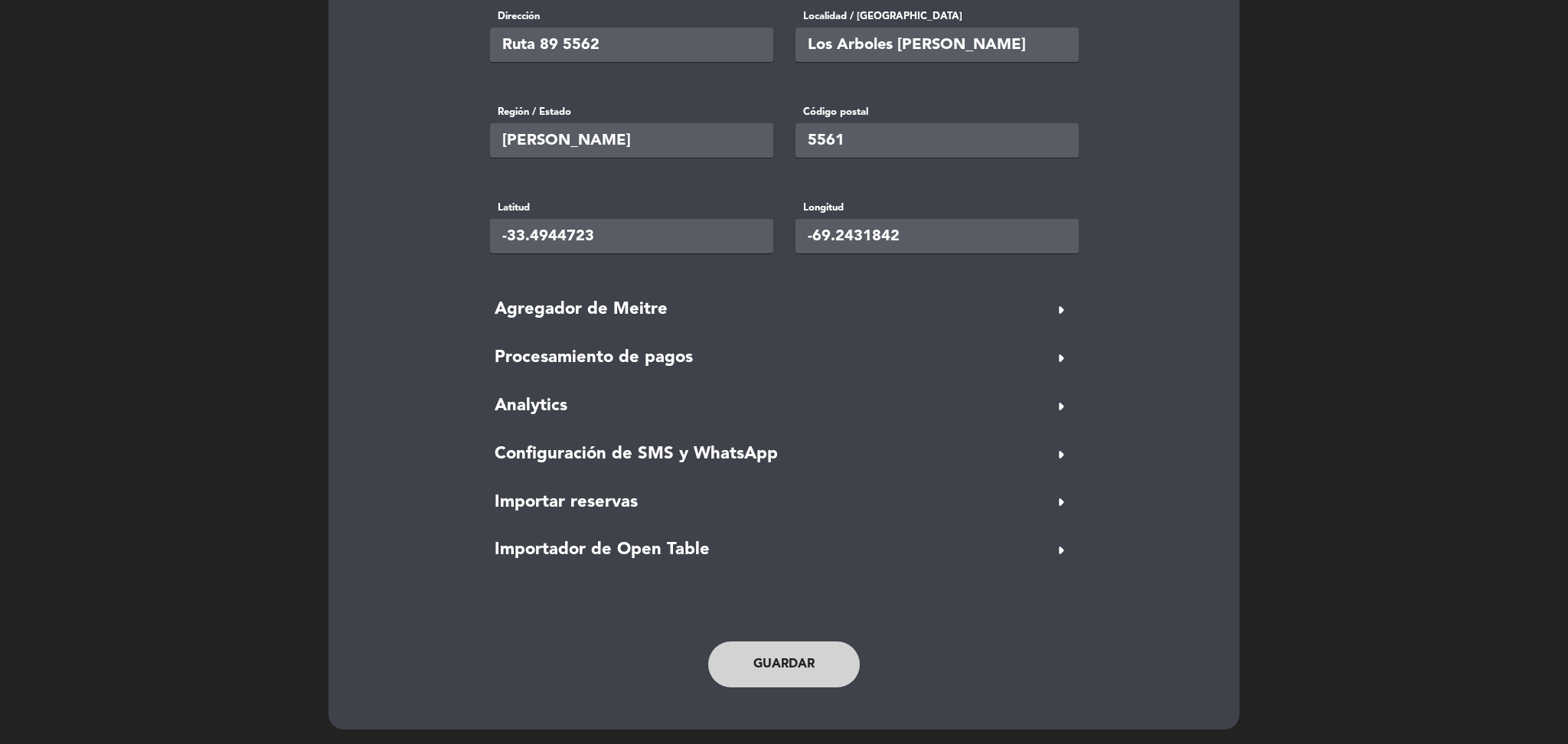
type input "Ruta 89 5562, [GEOGRAPHIC_DATA][PERSON_NAME][GEOGRAPHIC_DATA]"
click at [756, 656] on button "Guardar" at bounding box center [784, 664] width 152 height 46
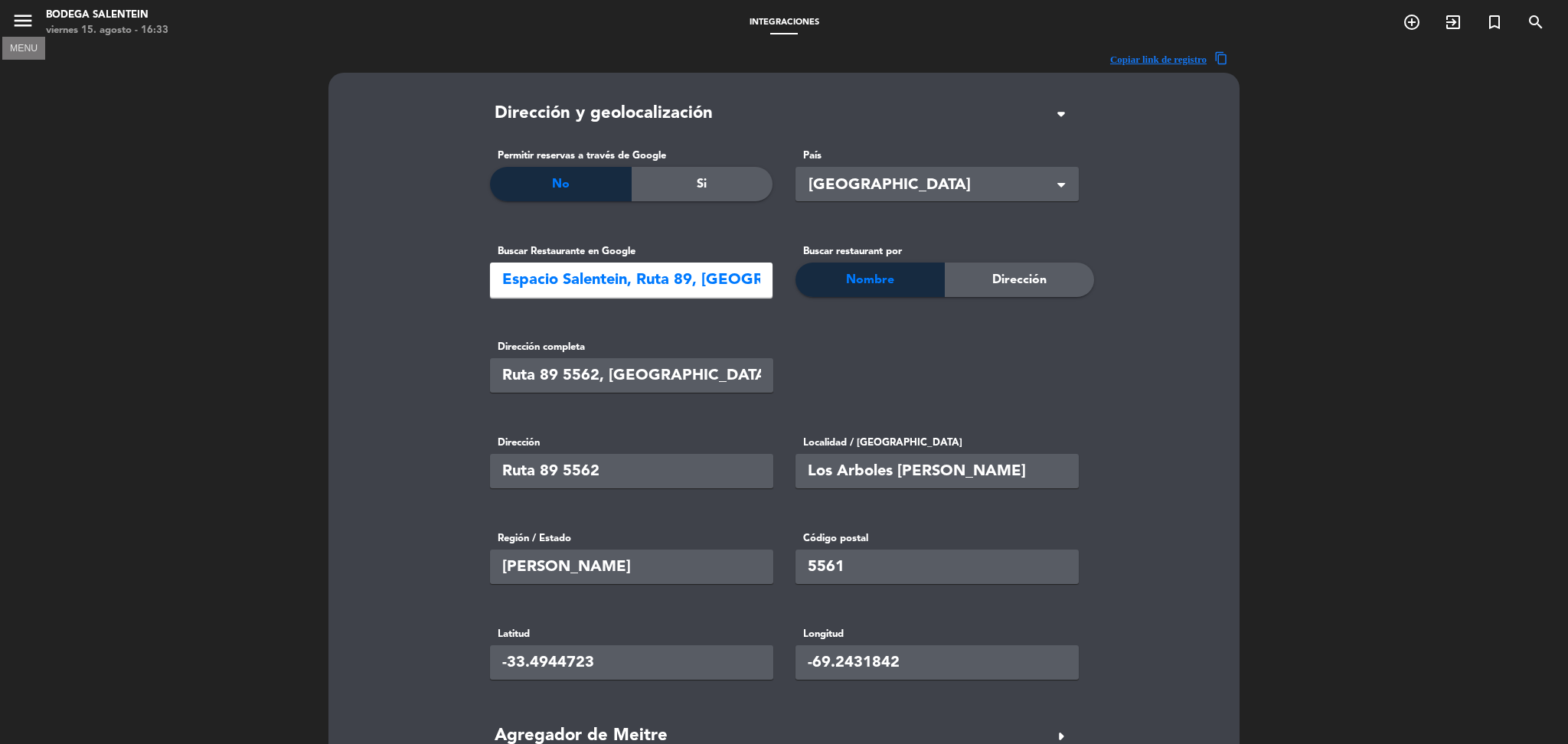
click at [28, 22] on icon "menu" at bounding box center [22, 21] width 23 height 23
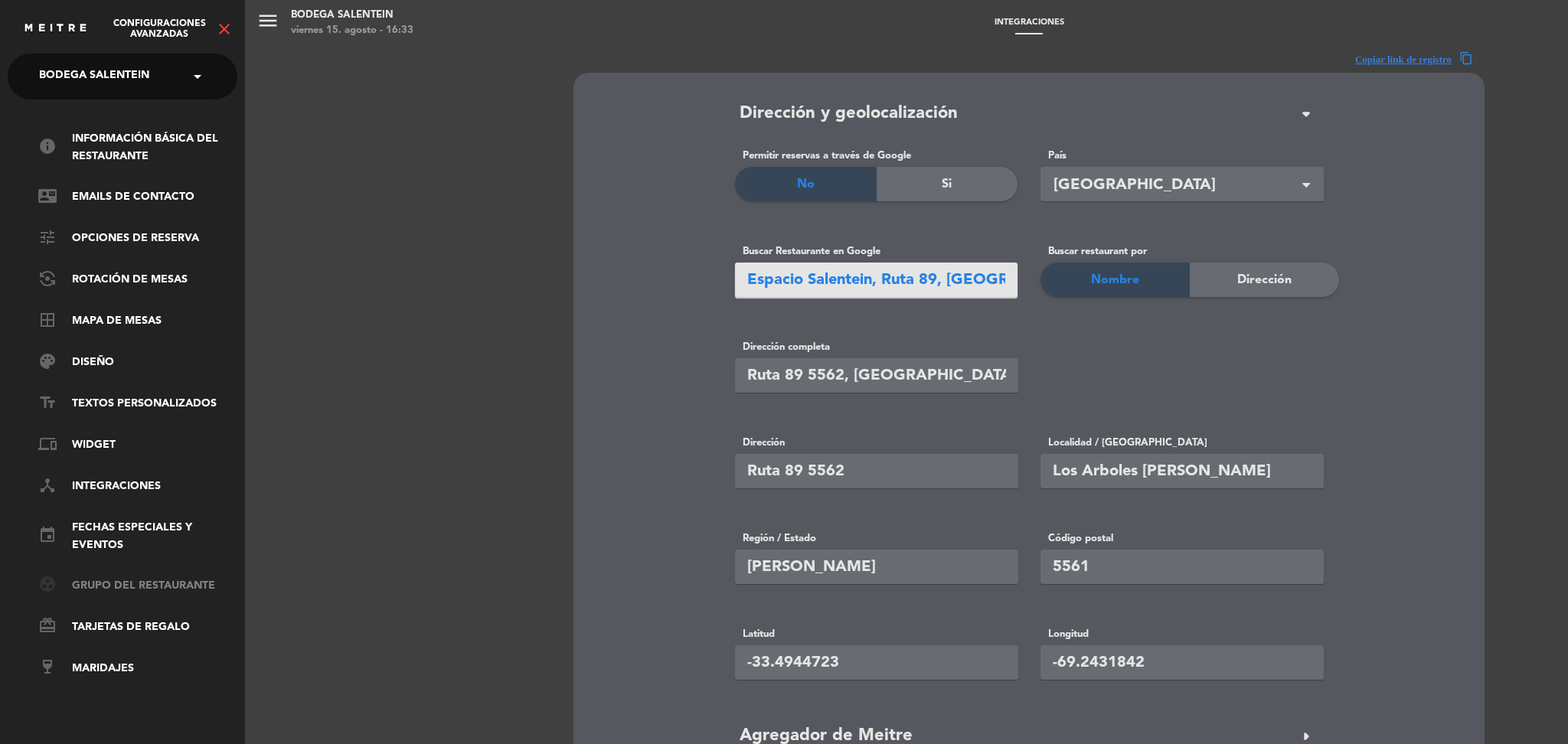
click at [110, 582] on link "group_work Grupo del restaurante" at bounding box center [138, 585] width 199 height 18
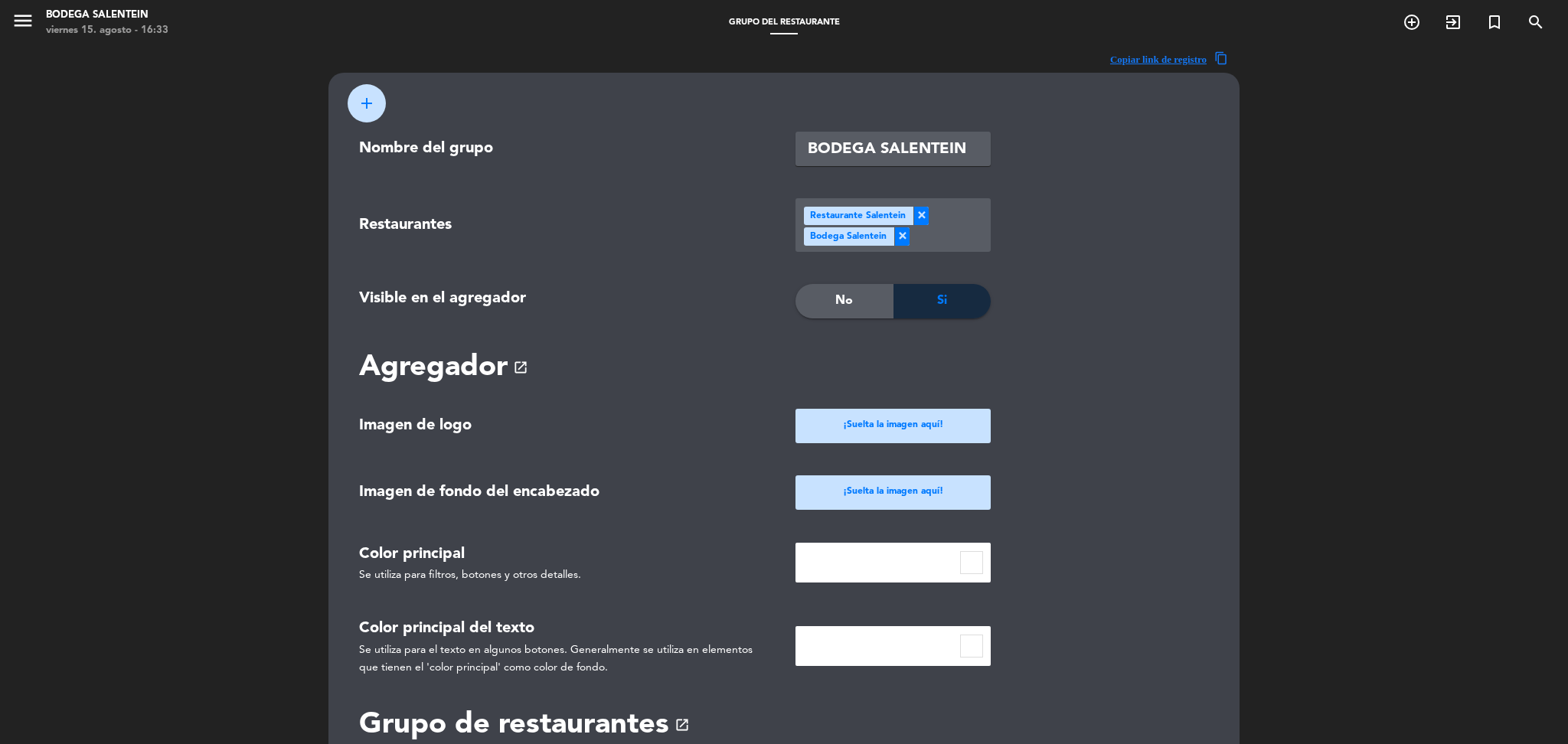
click at [884, 140] on input "BODEGA SALENTEIN" at bounding box center [892, 148] width 195 height 34
click at [979, 156] on input "BODEGA SALENTEIN" at bounding box center [892, 148] width 195 height 34
click at [963, 155] on input "BODEGA SALENTEIN" at bounding box center [892, 148] width 195 height 34
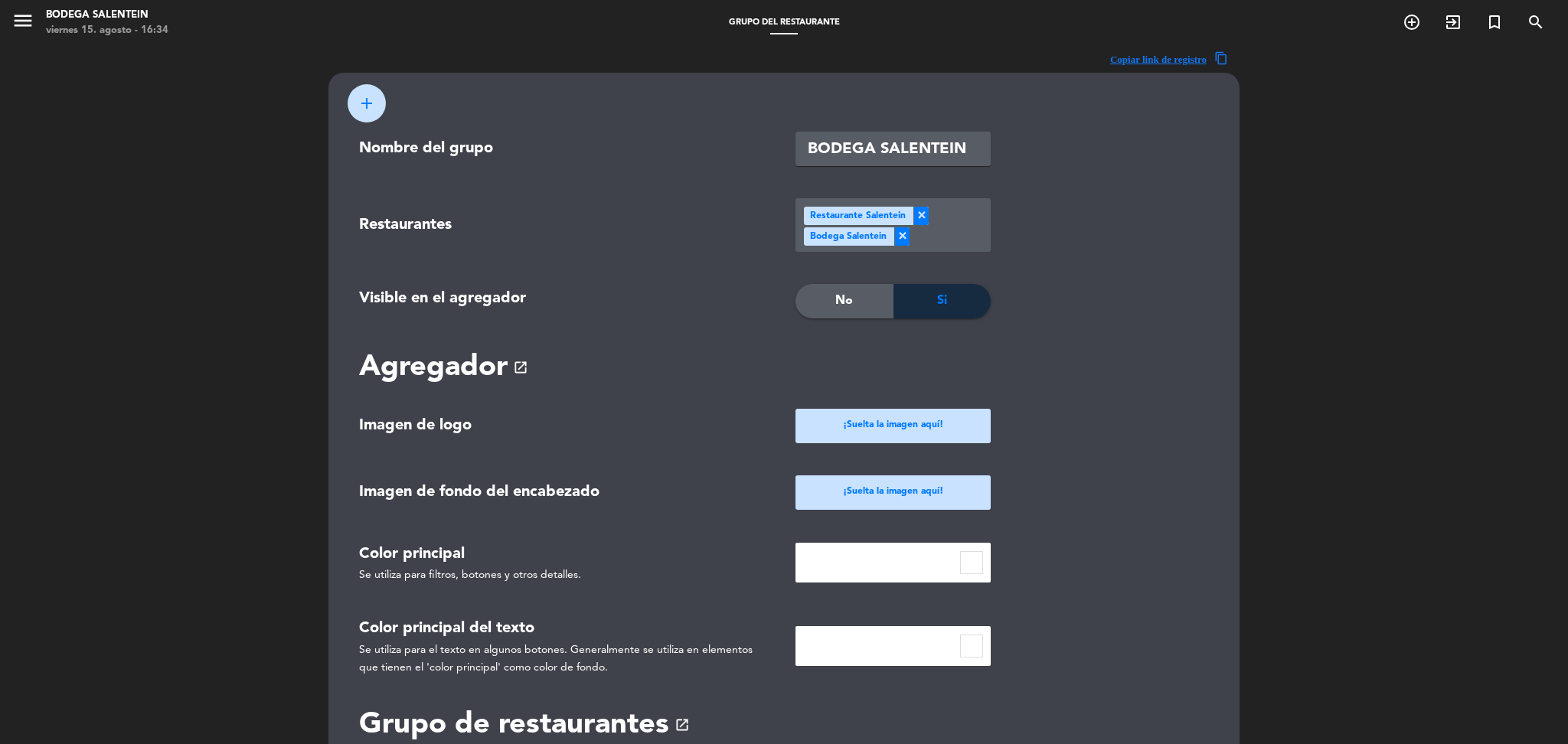
click at [963, 155] on input "BODEGA SALENTEIN" at bounding box center [892, 148] width 195 height 34
click at [865, 158] on input "BODEGA SALENTEIN" at bounding box center [892, 148] width 195 height 34
click at [14, 16] on icon "menu" at bounding box center [22, 21] width 23 height 23
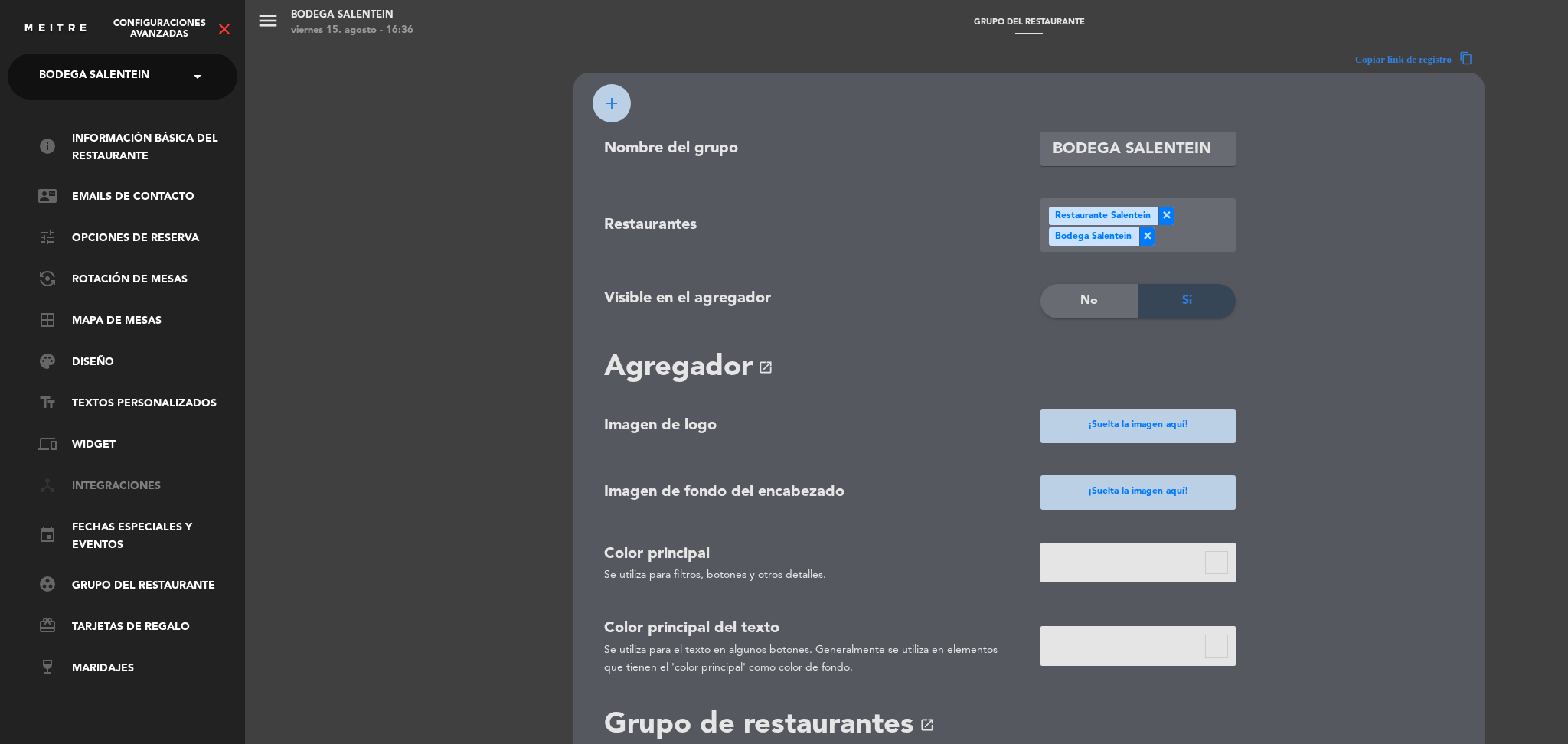
click at [124, 481] on link "device_hub Integraciones" at bounding box center [138, 486] width 199 height 18
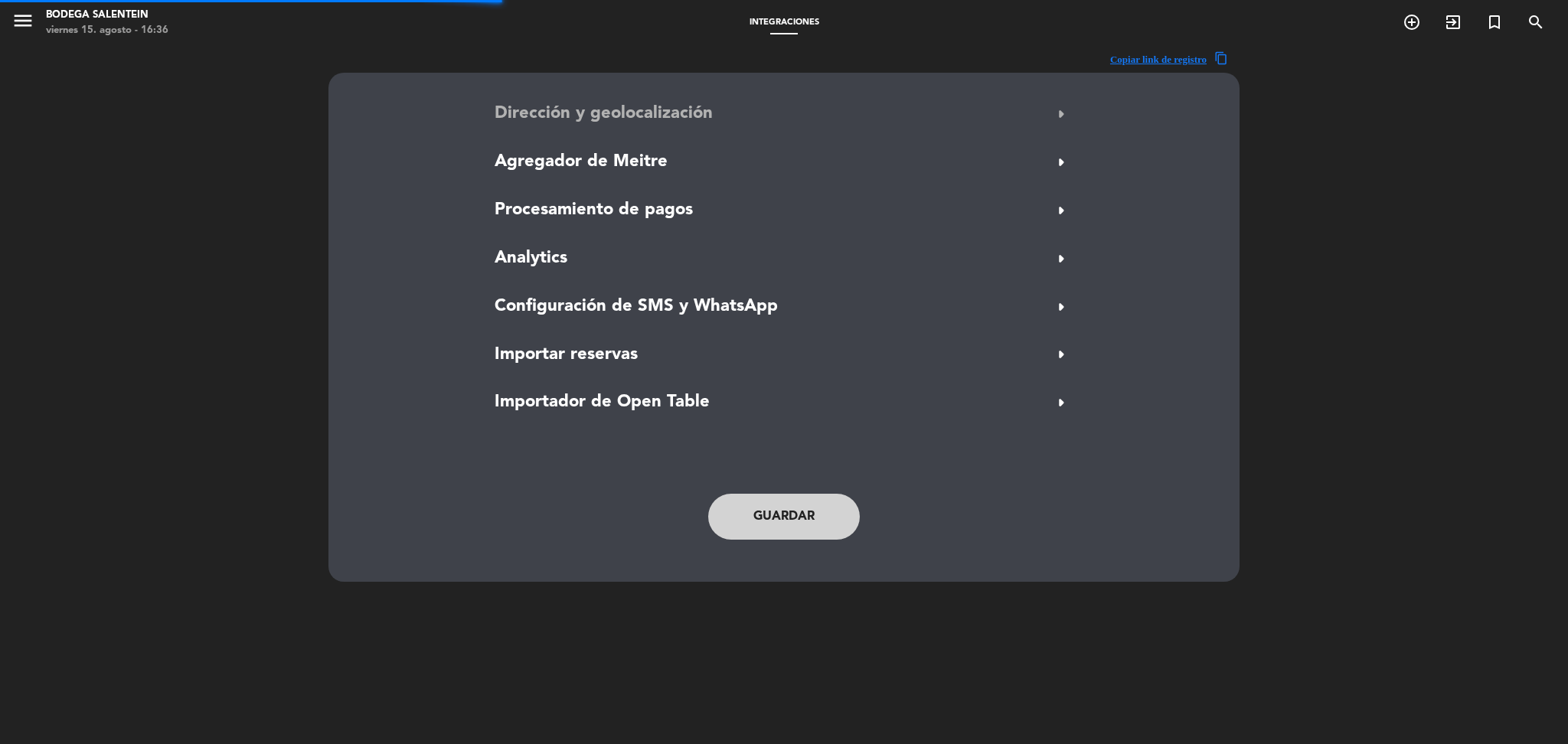
type input "Ruta 89 5562"
type input "Los Arboles [PERSON_NAME]"
type input "[PERSON_NAME]"
type input "5561"
type input "-33.4944723"
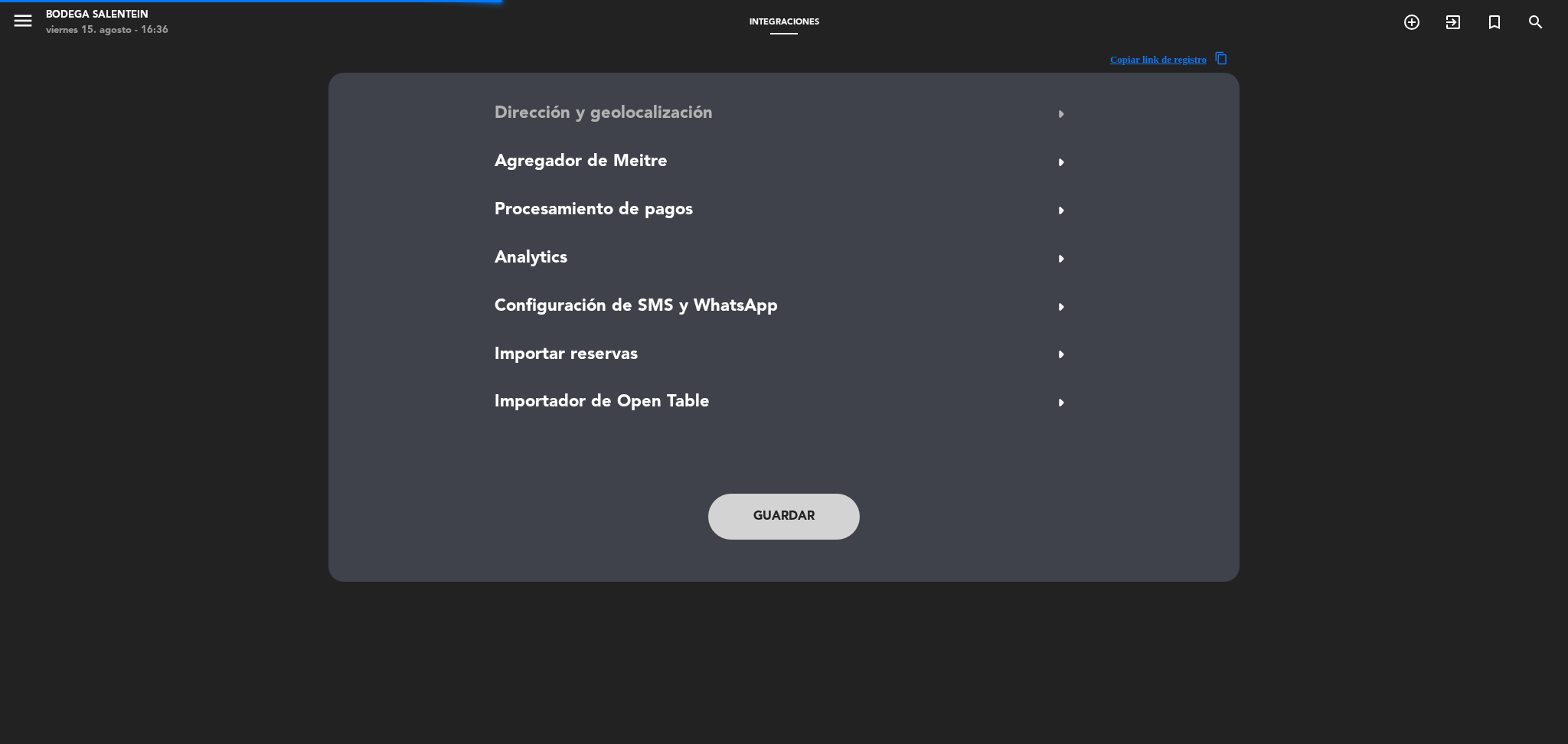
type input "-69.2431842"
click at [624, 108] on span "Dirección y geolocalización" at bounding box center [604, 114] width 219 height 28
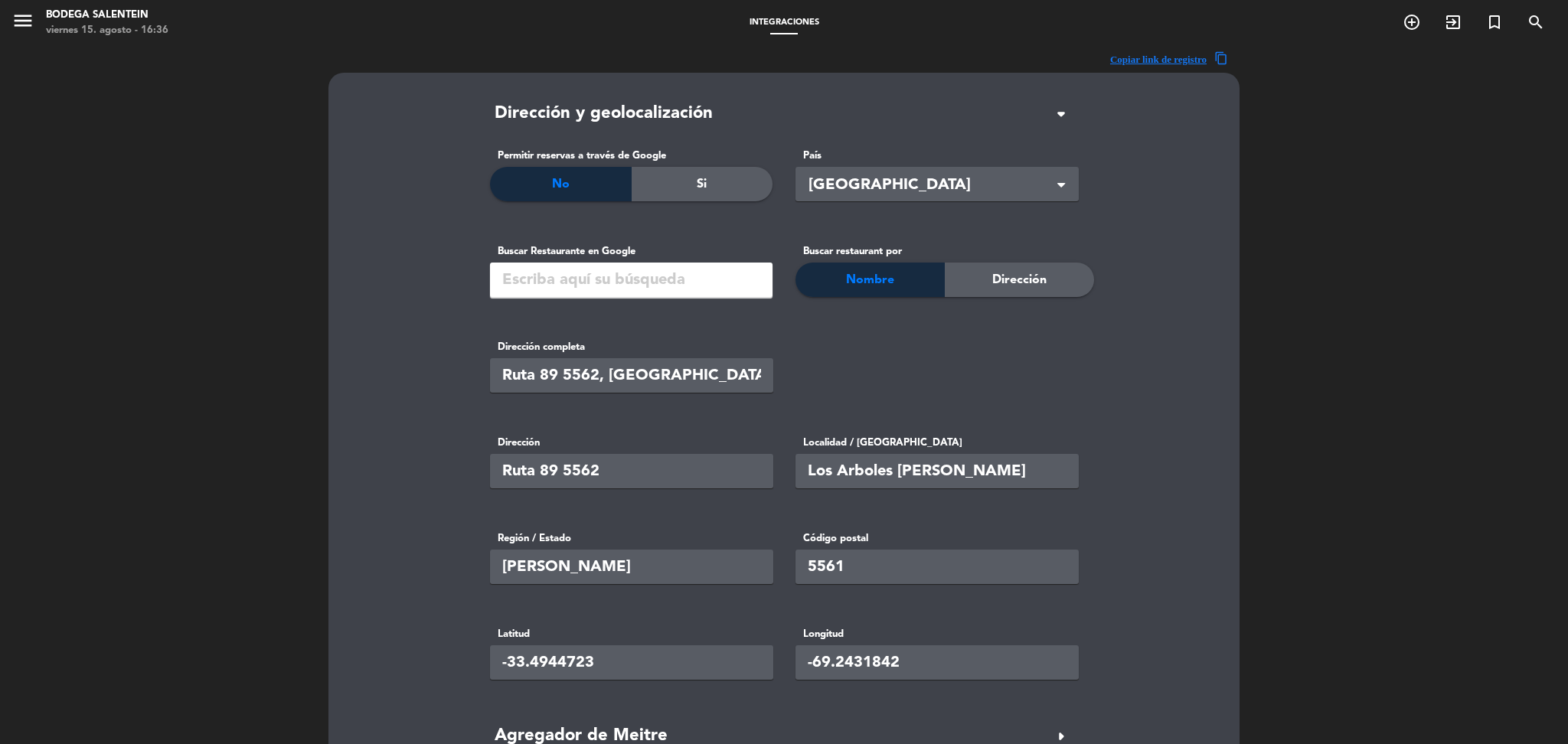
click at [693, 376] on input "Ruta 89 5562, [GEOGRAPHIC_DATA][PERSON_NAME][GEOGRAPHIC_DATA]" at bounding box center [631, 375] width 283 height 34
paste input "GQ44+6P Los Arboles [PERSON_NAME][GEOGRAPHIC_DATA]"
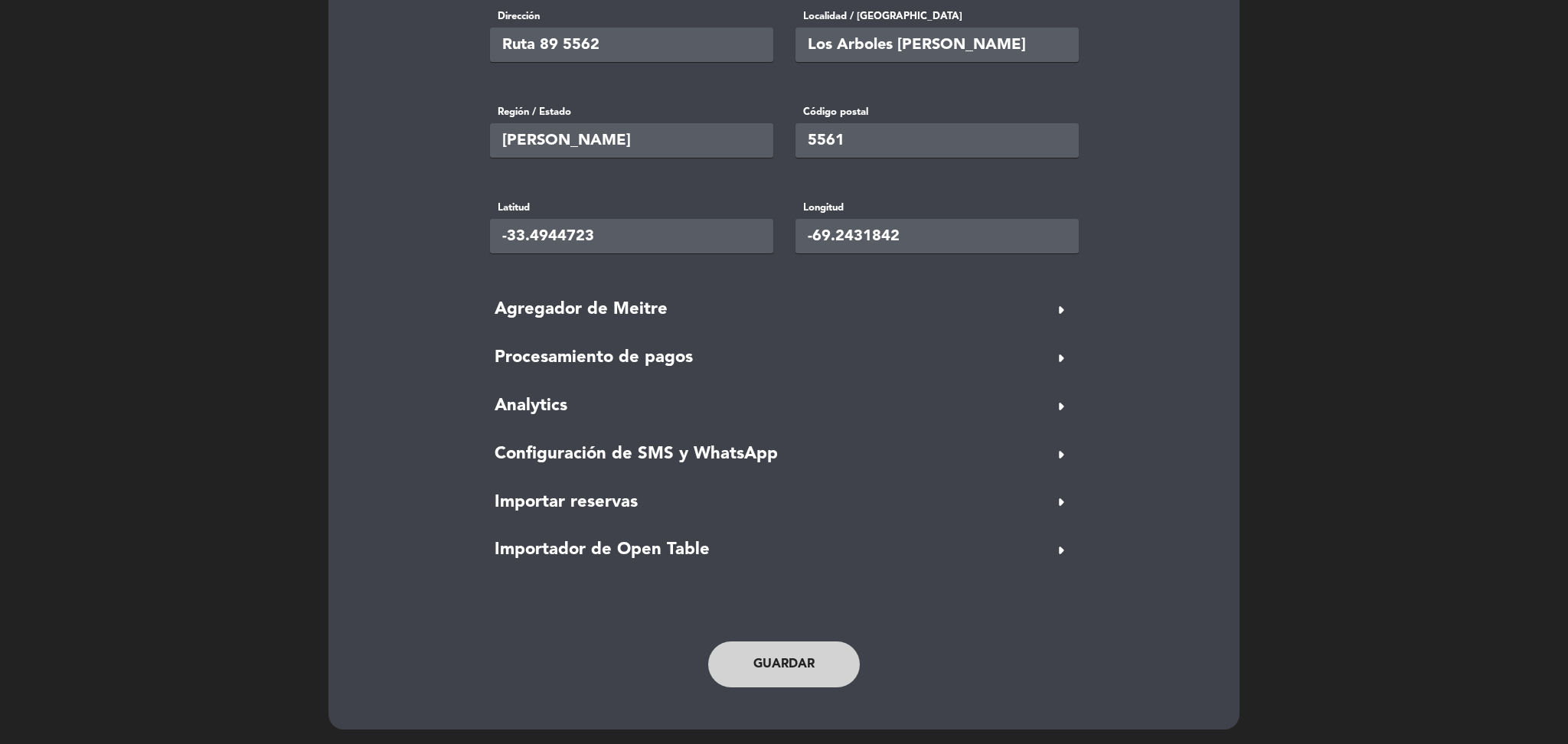
type input "GQ44+6P Los Arboles [PERSON_NAME][GEOGRAPHIC_DATA]"
click at [804, 664] on button "Guardar" at bounding box center [784, 664] width 152 height 46
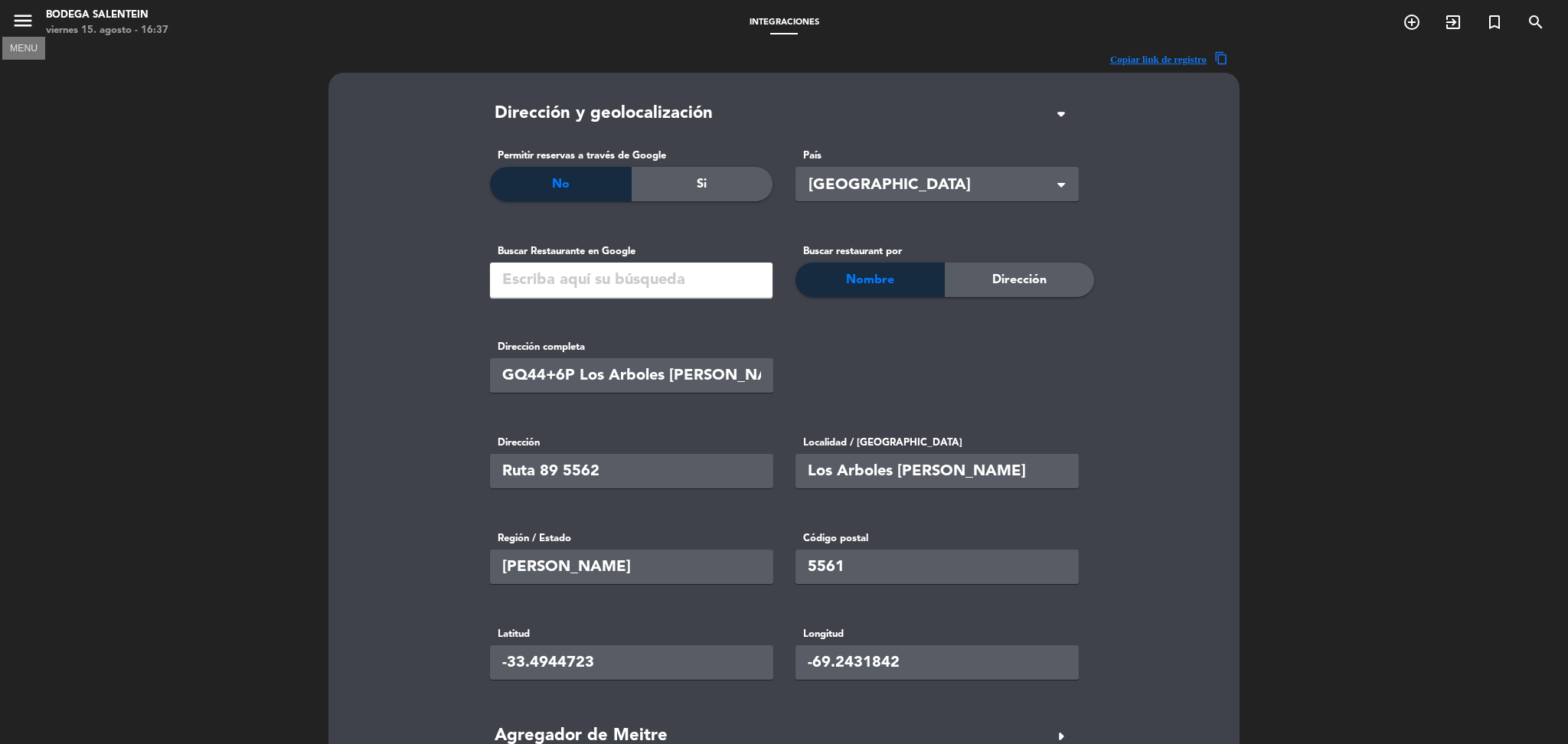
click at [20, 23] on icon "menu" at bounding box center [22, 21] width 23 height 23
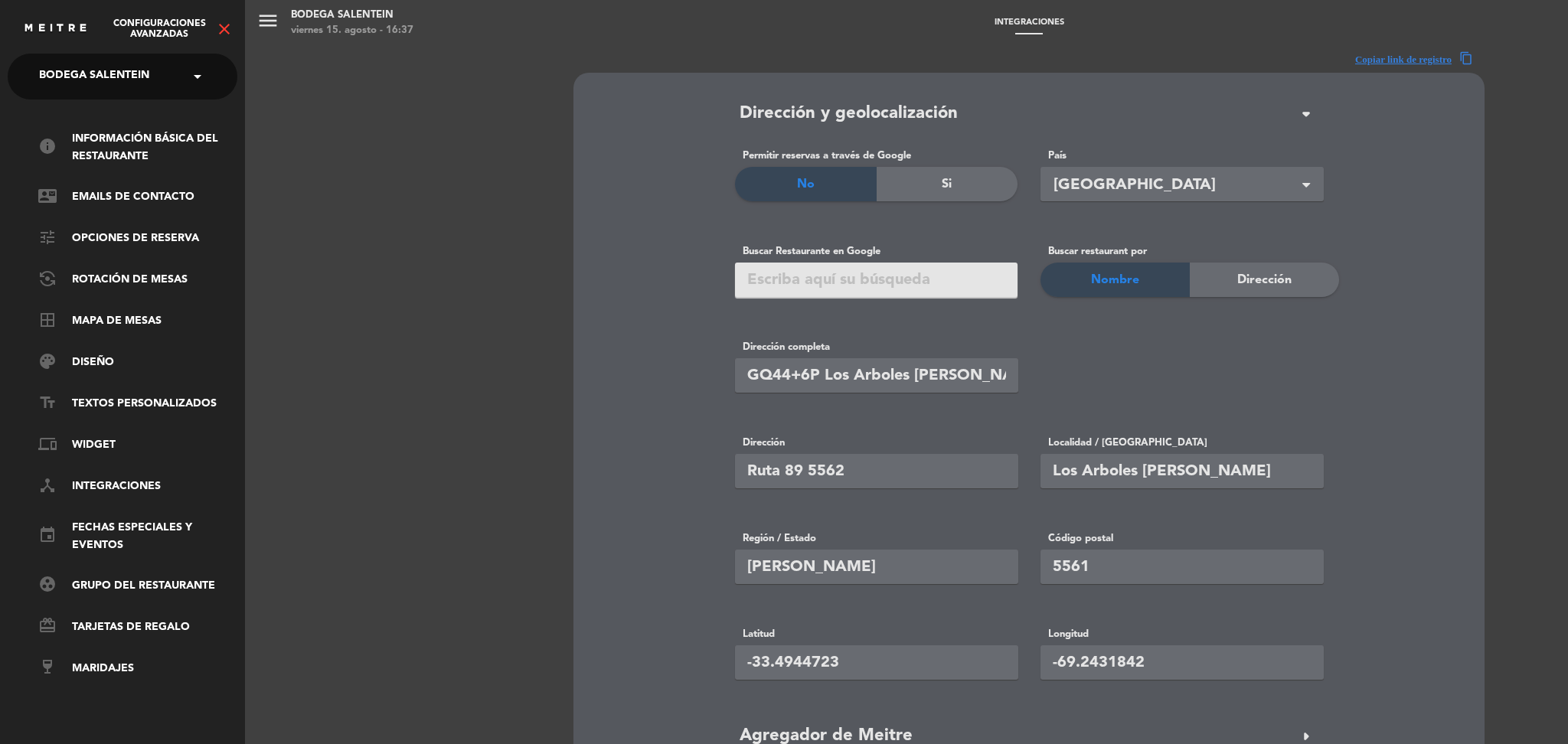
click at [172, 76] on div "× Bodega Salentein" at bounding box center [102, 77] width 140 height 32
type input "salen"
click at [162, 134] on div "Restaurante Salentein" at bounding box center [123, 140] width 228 height 23
type input "Ruta 89 5562, [GEOGRAPHIC_DATA][PERSON_NAME][GEOGRAPHIC_DATA]"
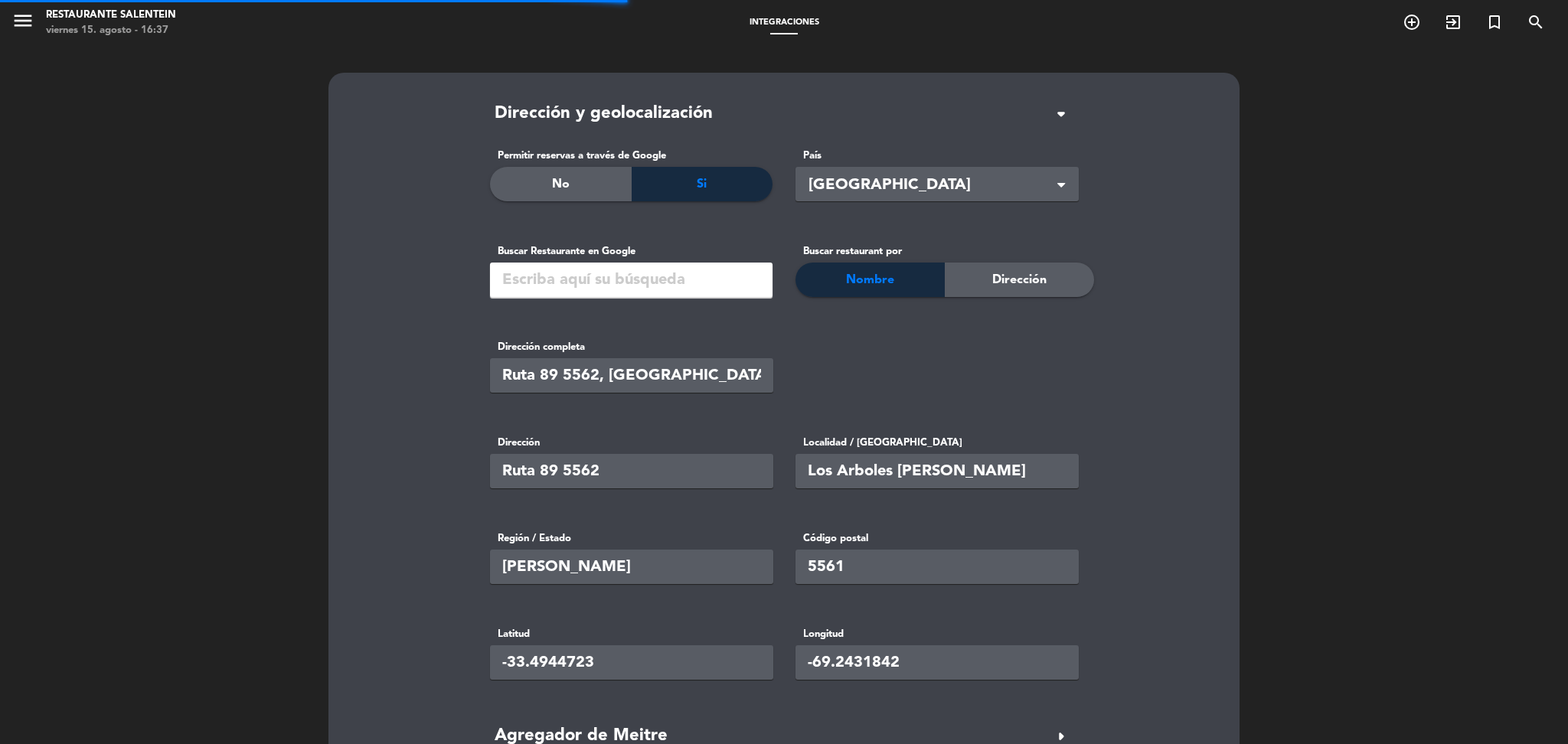
type input "5541"
click at [592, 382] on input "Ruta 89 5562, [GEOGRAPHIC_DATA][PERSON_NAME][GEOGRAPHIC_DATA]" at bounding box center [631, 375] width 283 height 34
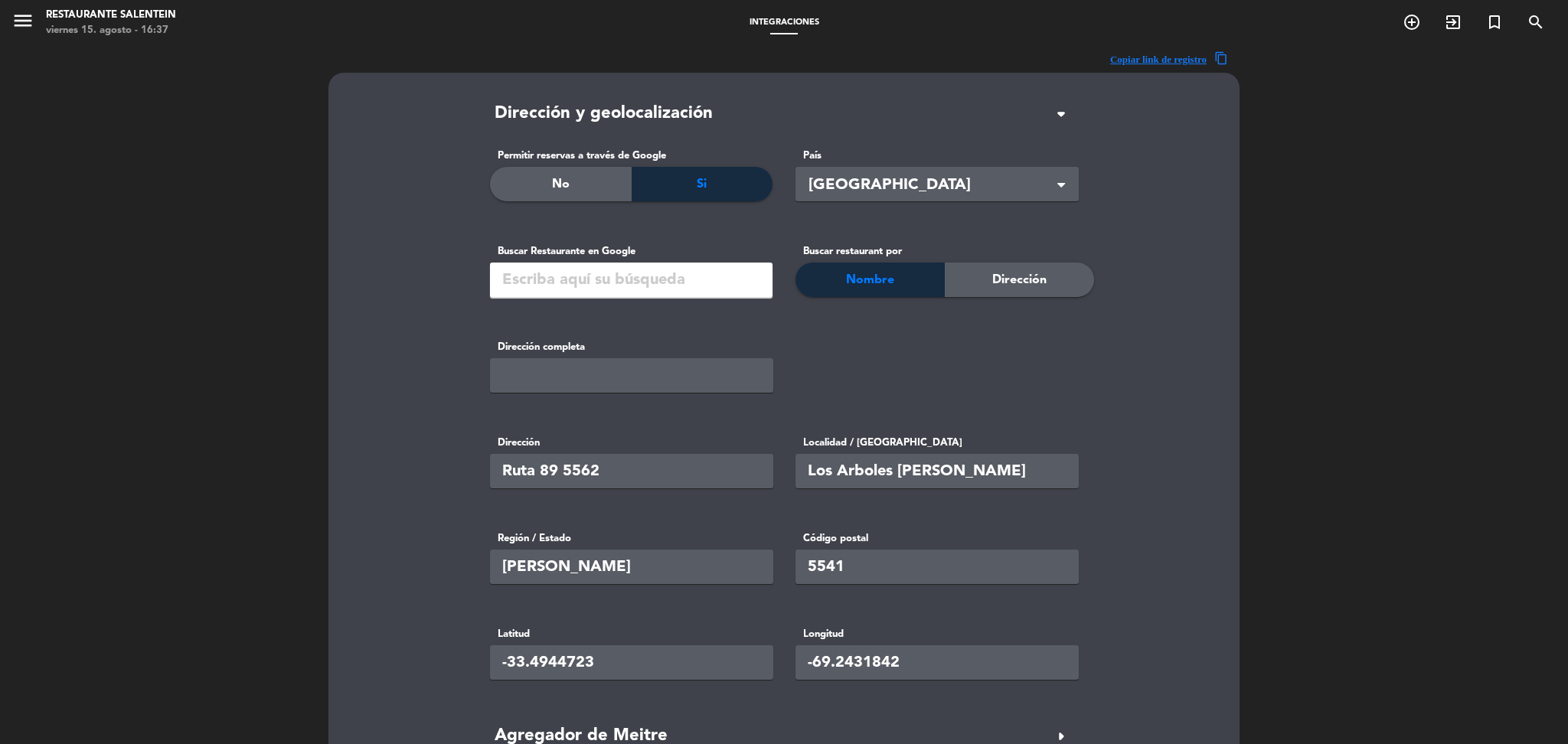
paste input "GQ44+6P Los Arboles [PERSON_NAME][GEOGRAPHIC_DATA]"
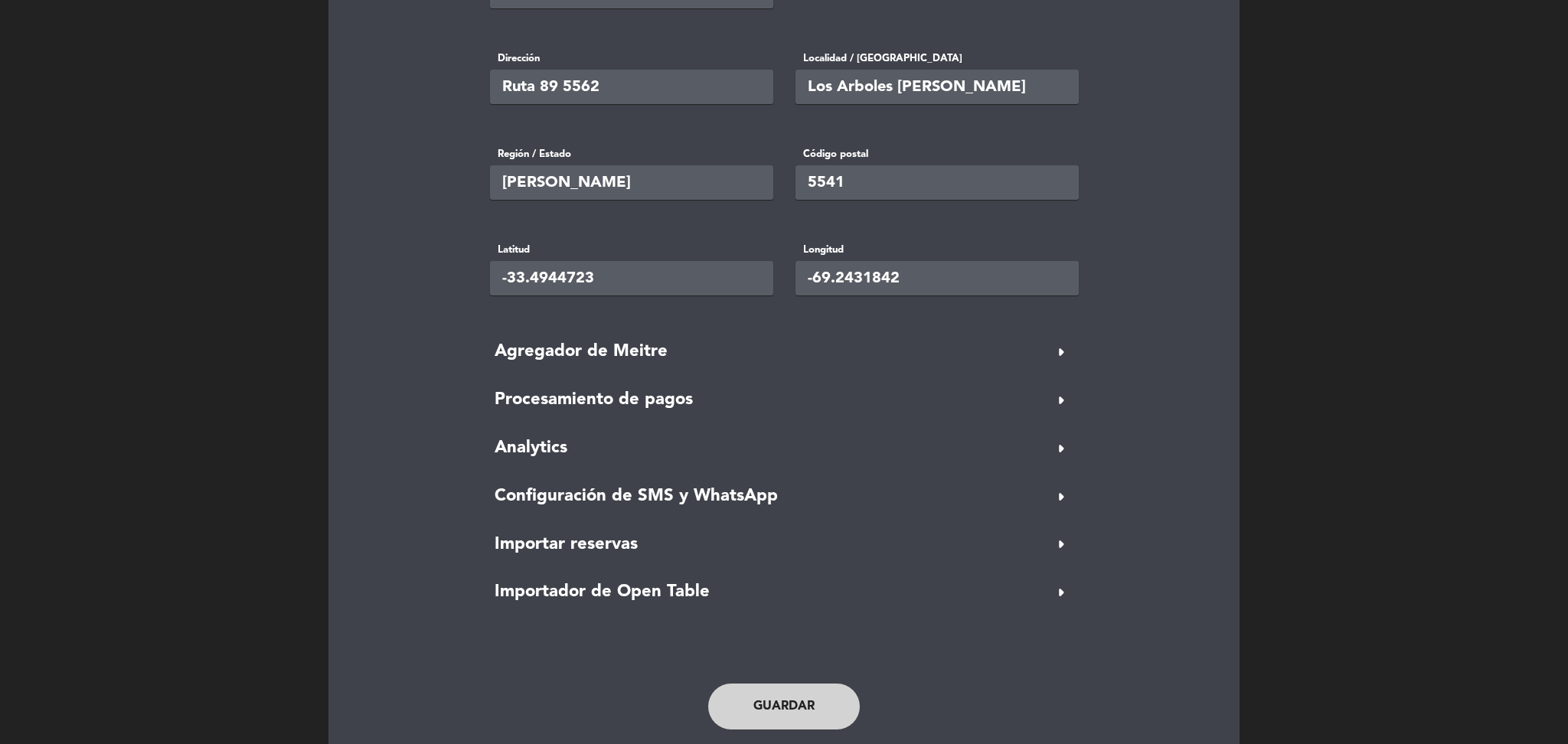
scroll to position [427, 0]
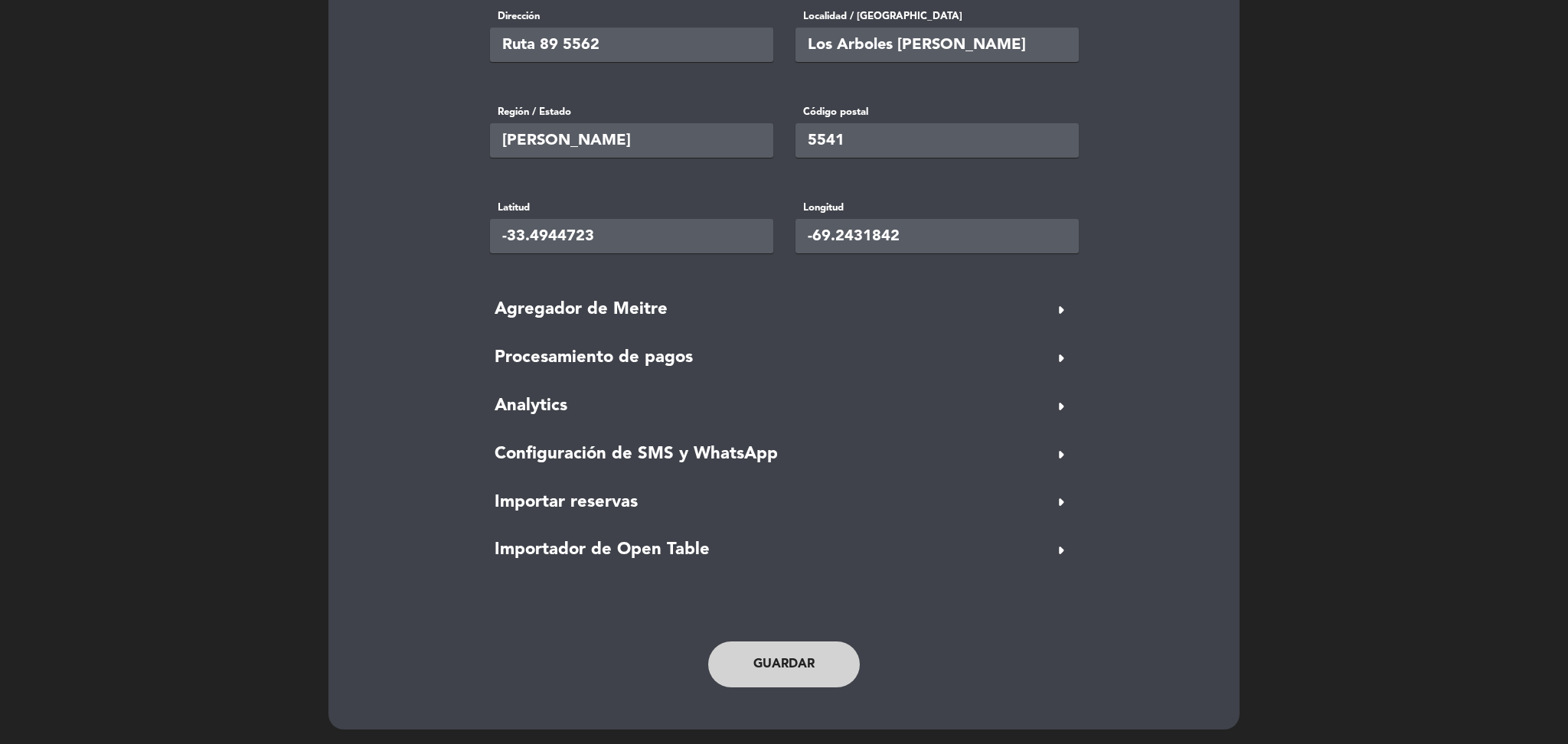
type input "GQ44+6P Los Arboles [PERSON_NAME][GEOGRAPHIC_DATA]"
click at [803, 666] on button "Guardar" at bounding box center [784, 664] width 152 height 46
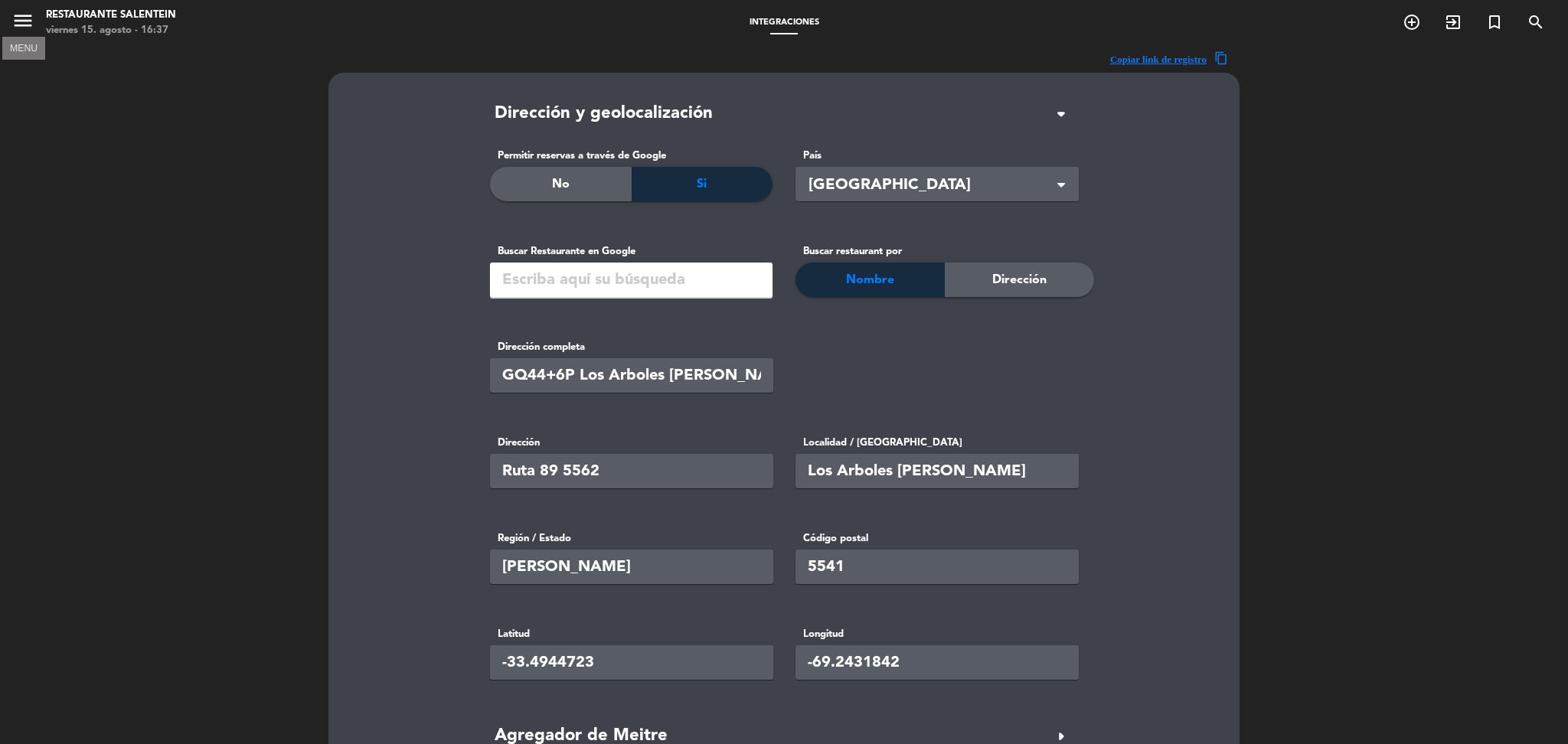
click at [15, 18] on icon "menu" at bounding box center [22, 21] width 23 height 23
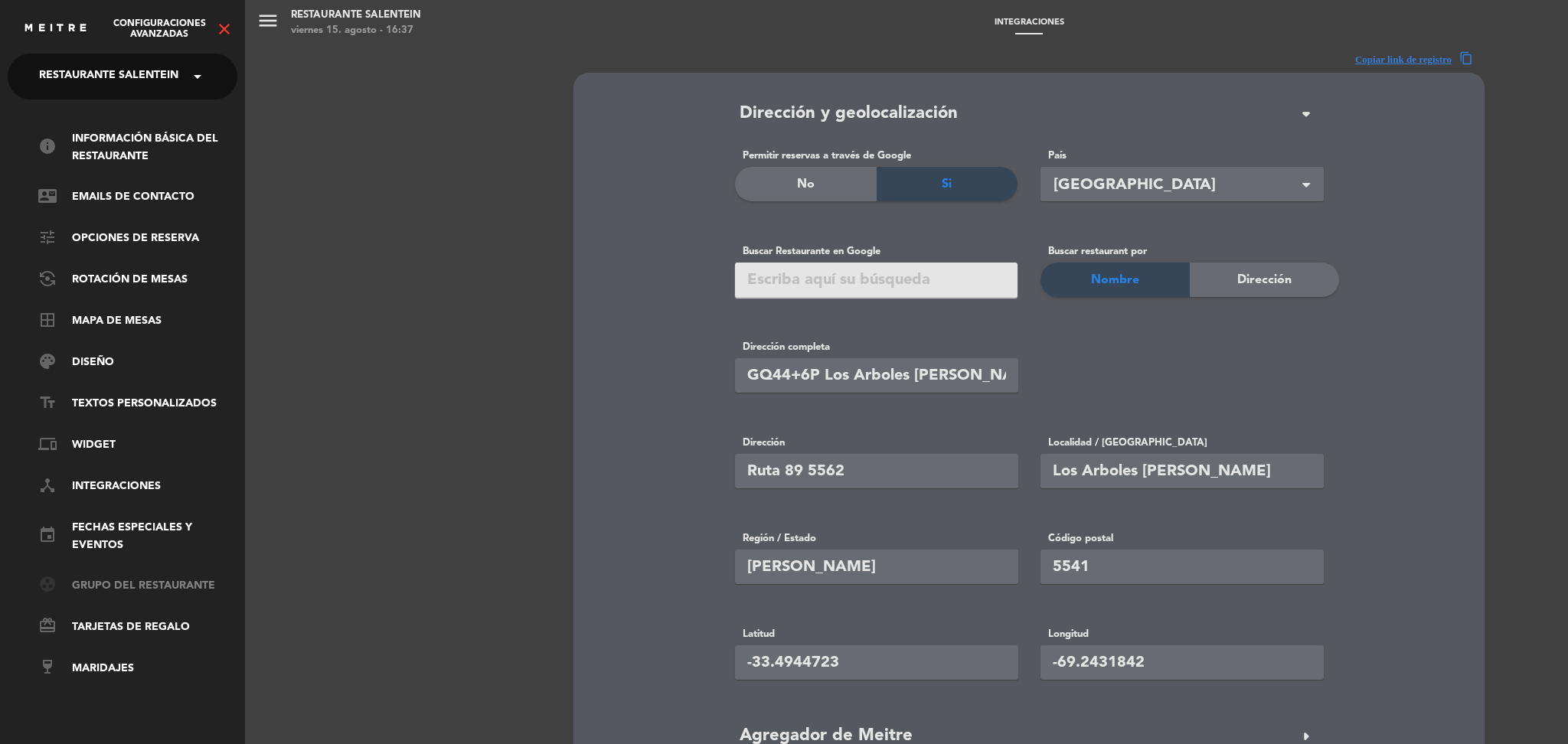
click at [138, 585] on link "group_work Grupo del restaurante" at bounding box center [138, 585] width 199 height 18
